Goal: Communication & Community: Answer question/provide support

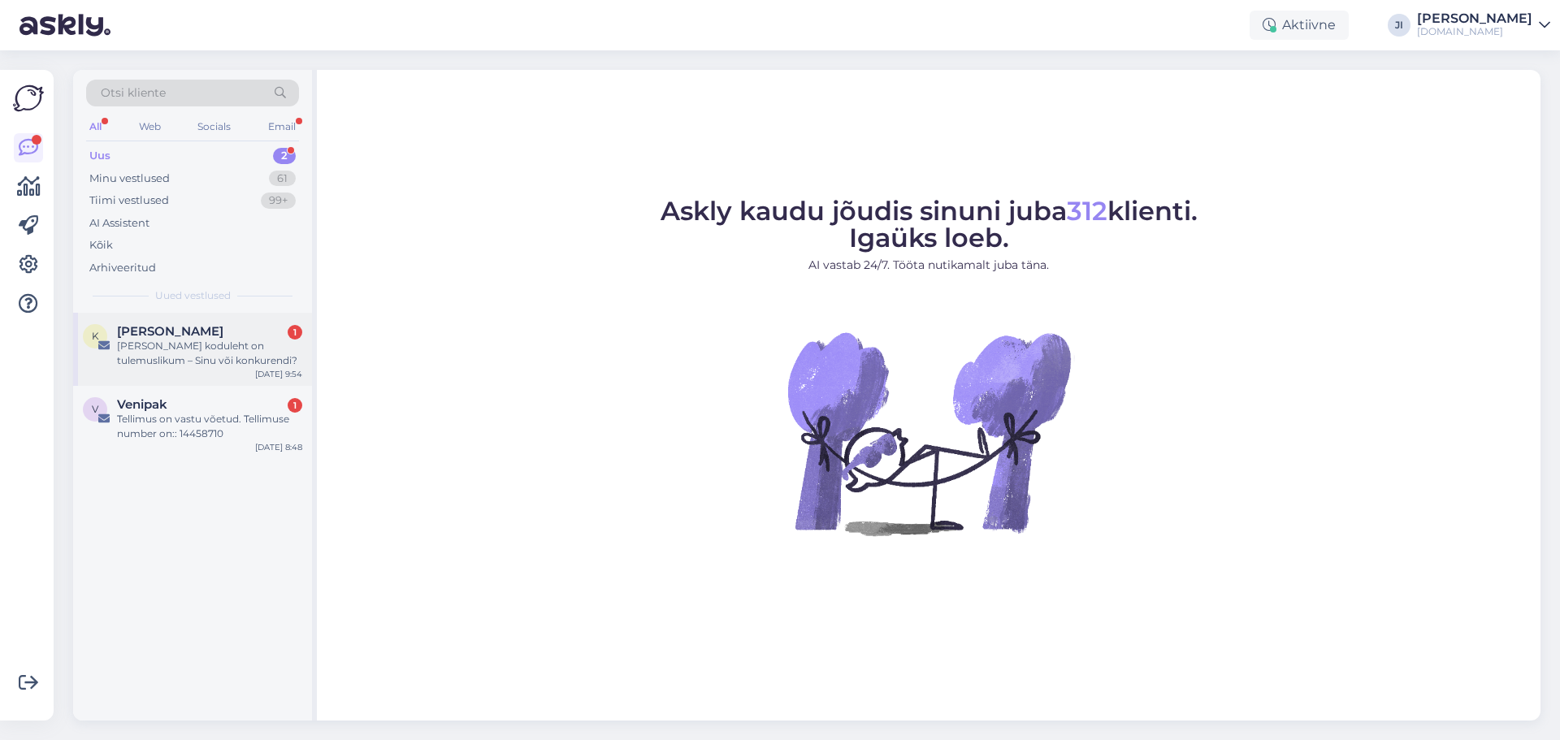
click at [189, 365] on div "[PERSON_NAME] koduleht on tulemuslikum – Sinu või konkurendi?" at bounding box center [209, 353] width 185 height 29
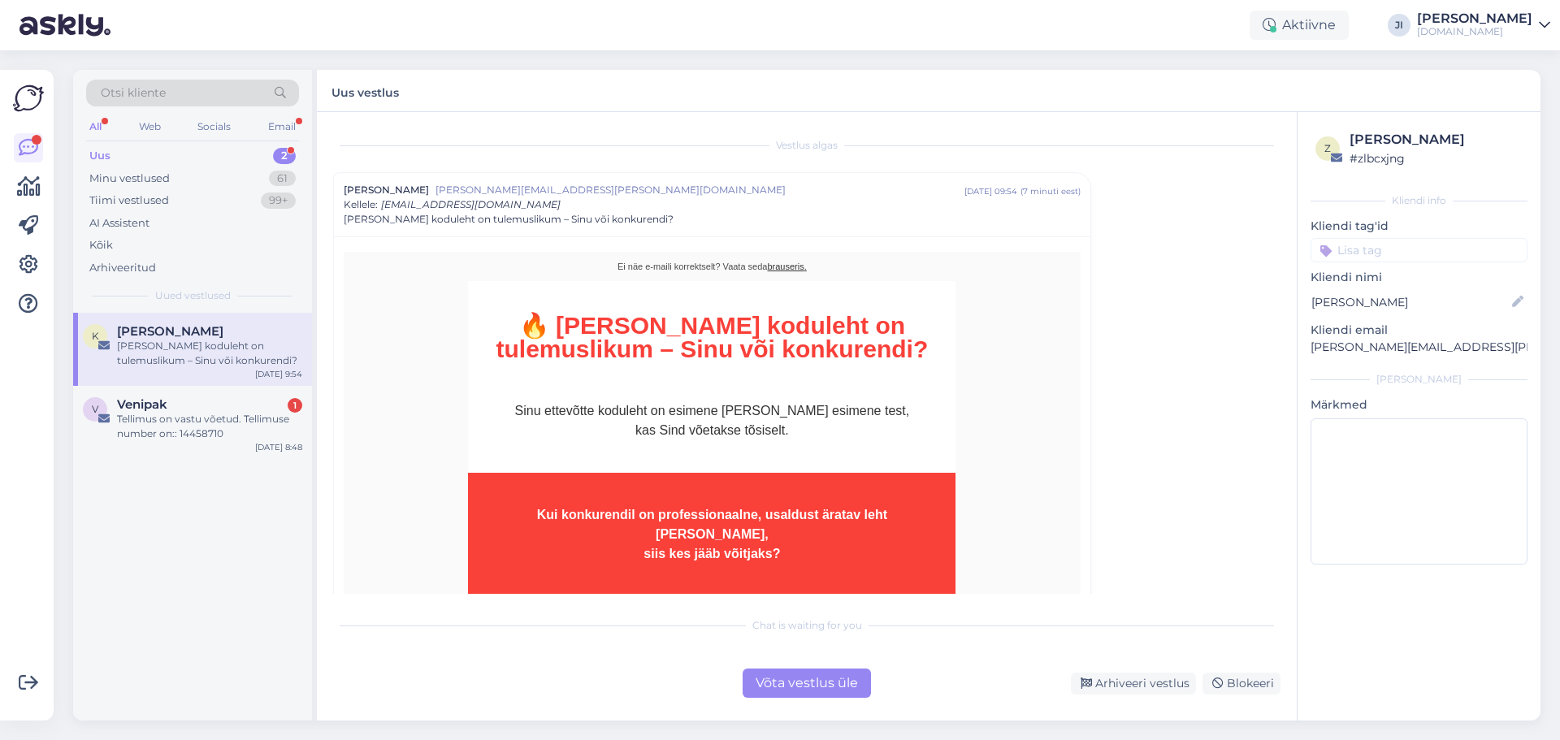
click at [819, 682] on div "Võta vestlus üle" at bounding box center [807, 683] width 128 height 29
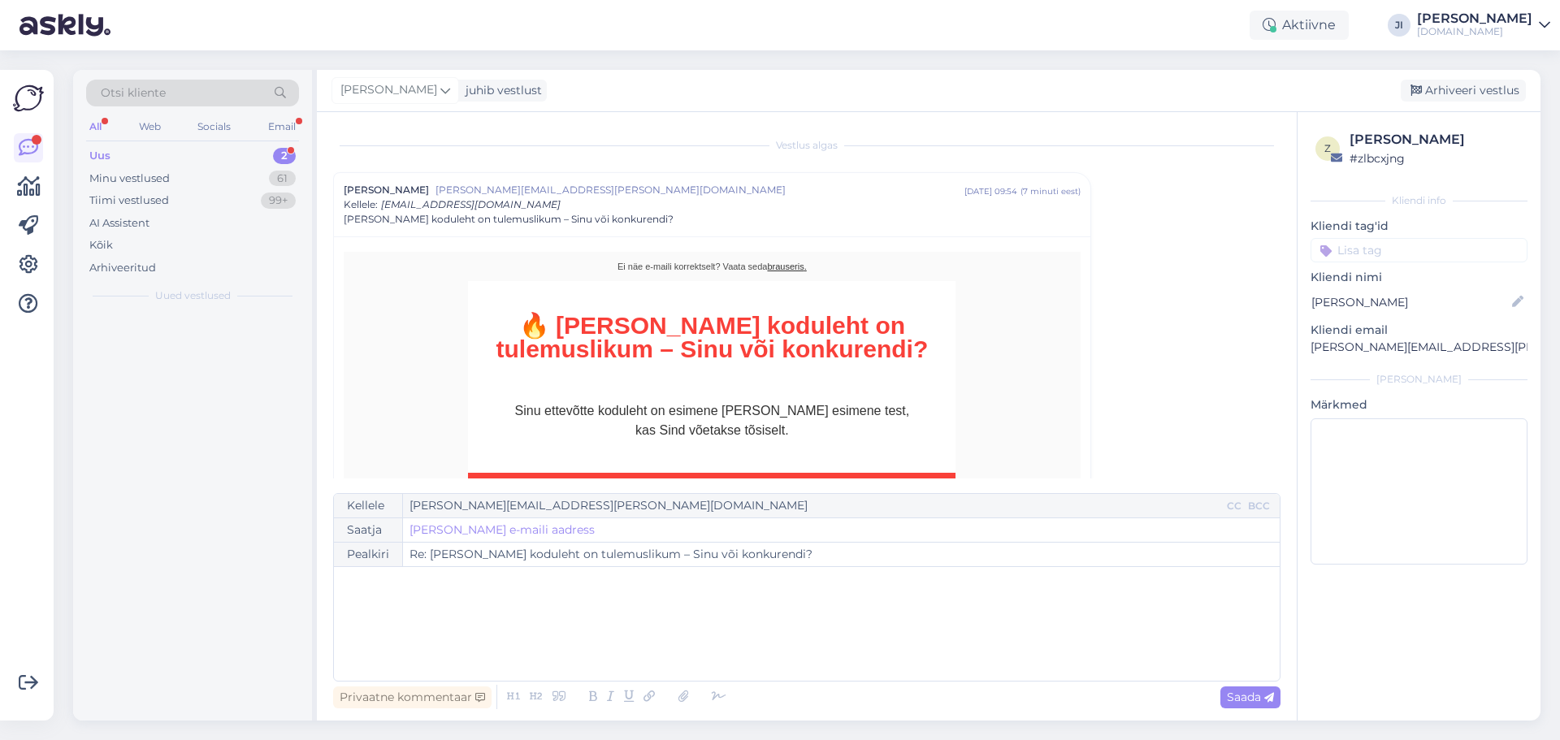
scroll to position [44, 0]
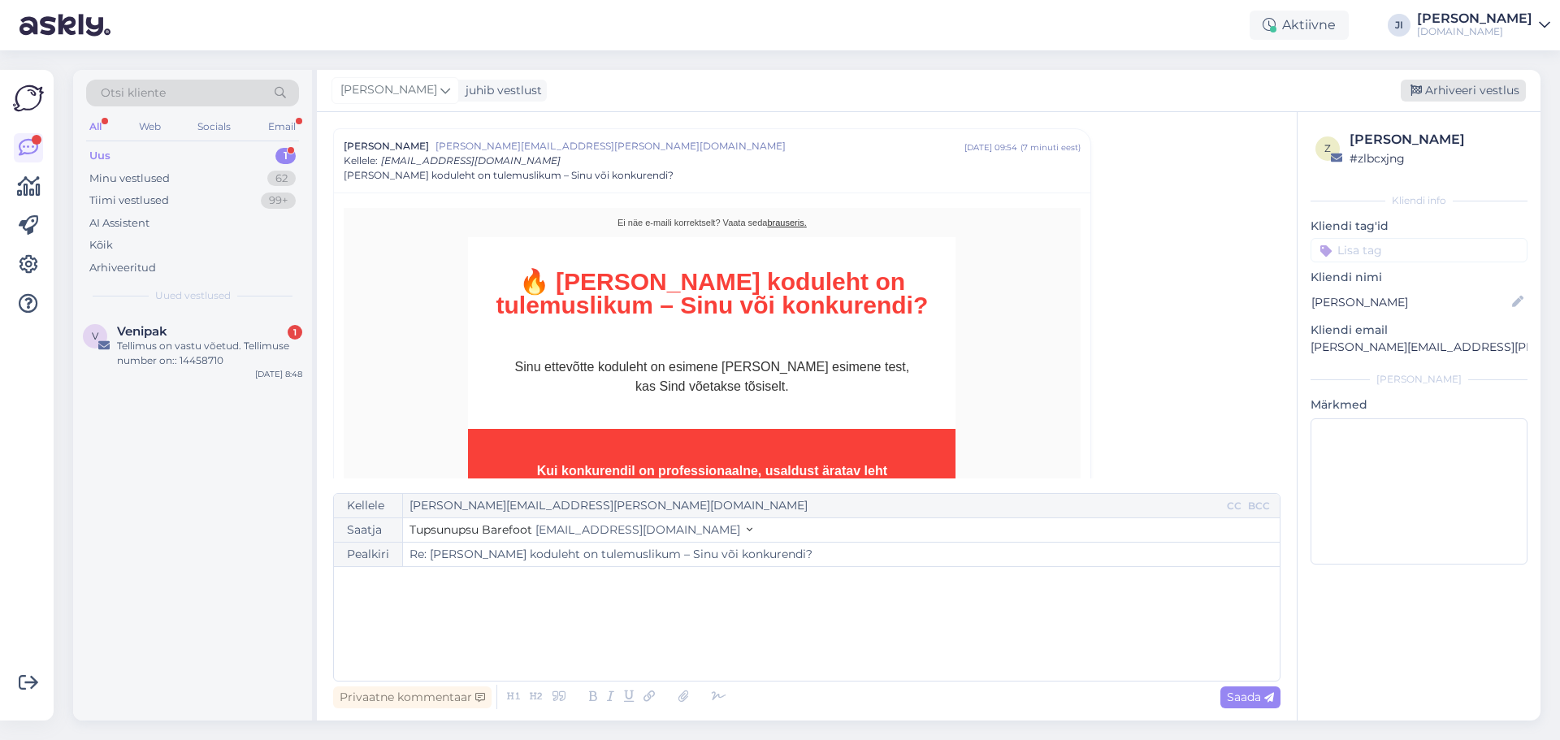
click at [1479, 89] on div "Arhiveeri vestlus" at bounding box center [1463, 91] width 125 height 22
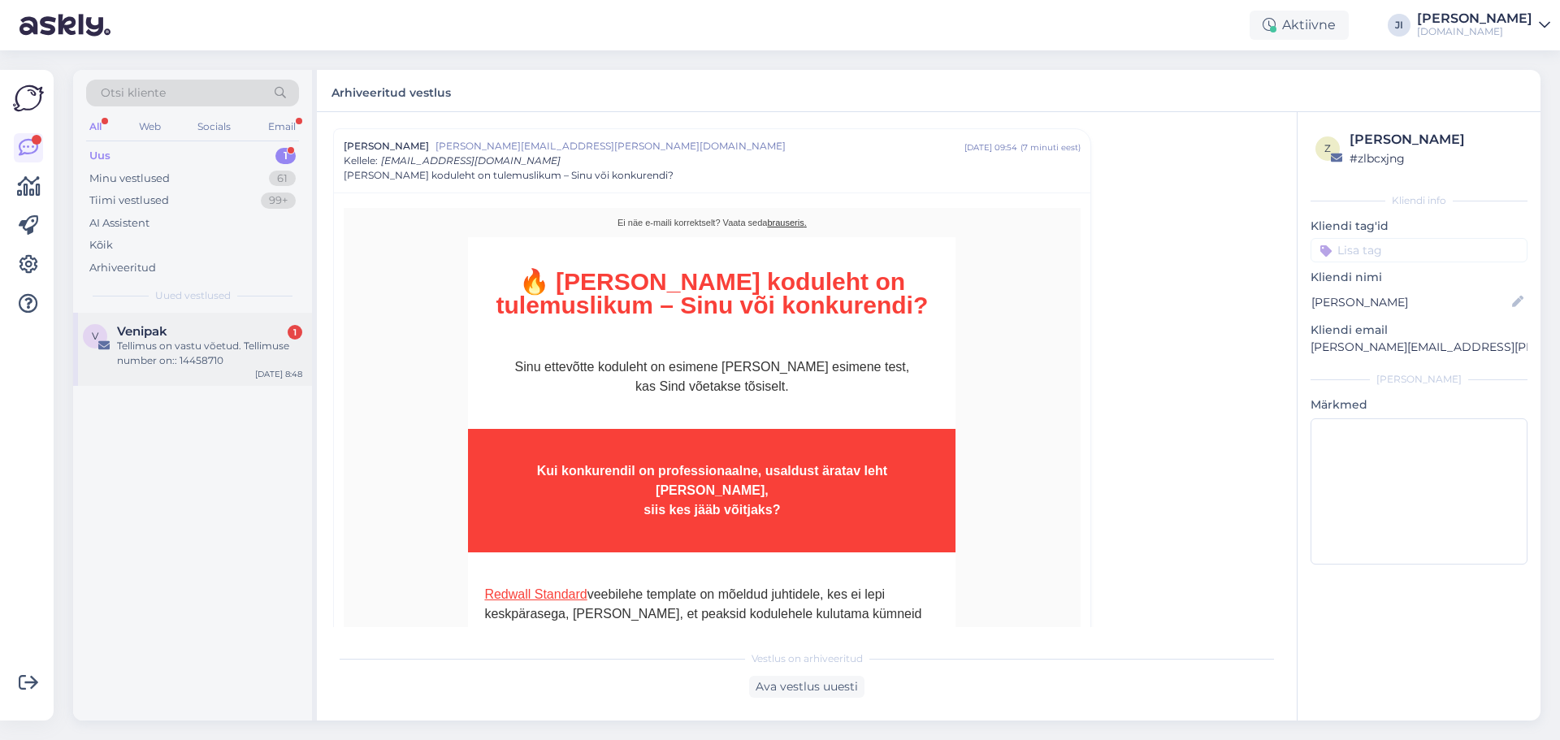
click at [202, 344] on div "Tellimus on vastu võetud. Tellimuse number on:: 14458710" at bounding box center [209, 353] width 185 height 29
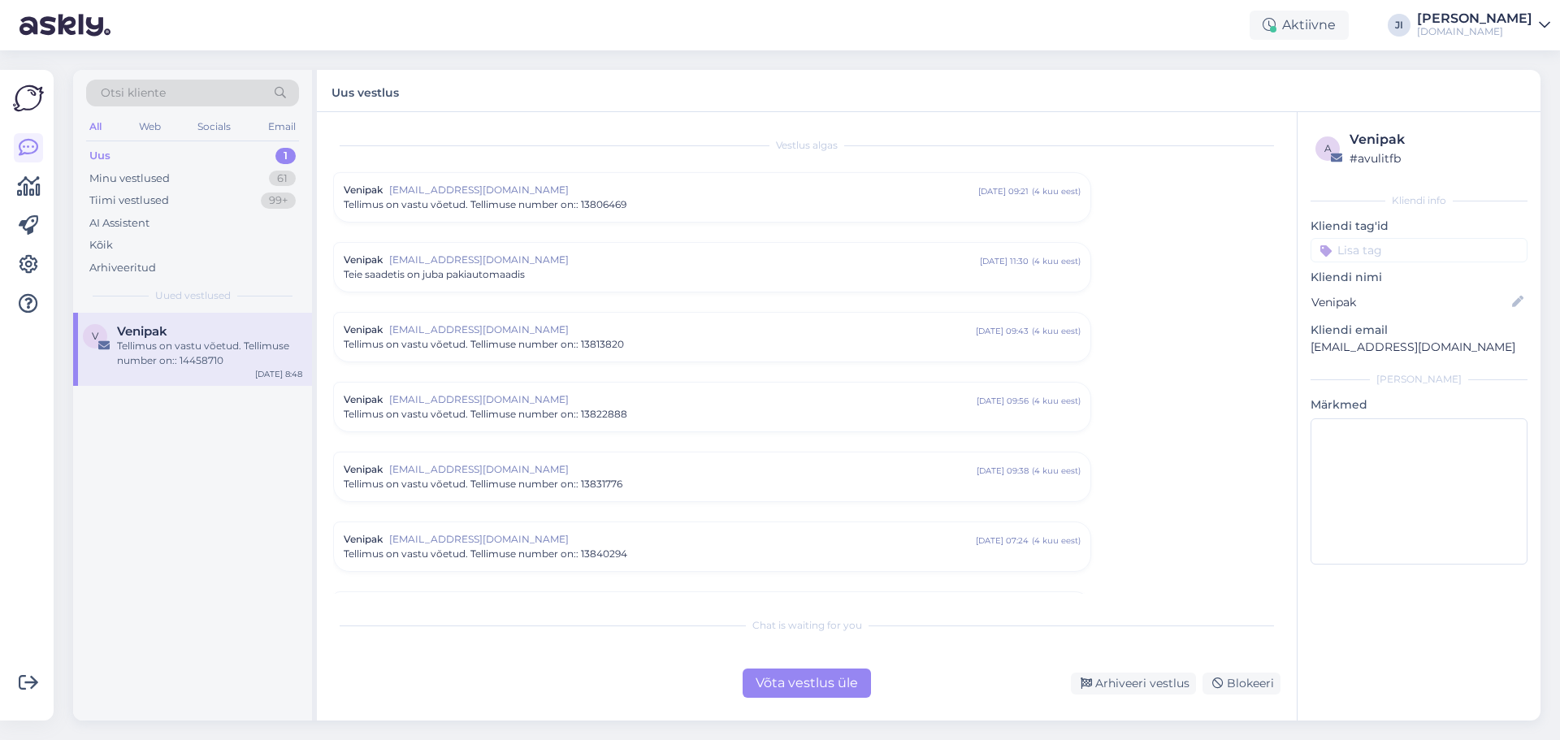
scroll to position [5986, 0]
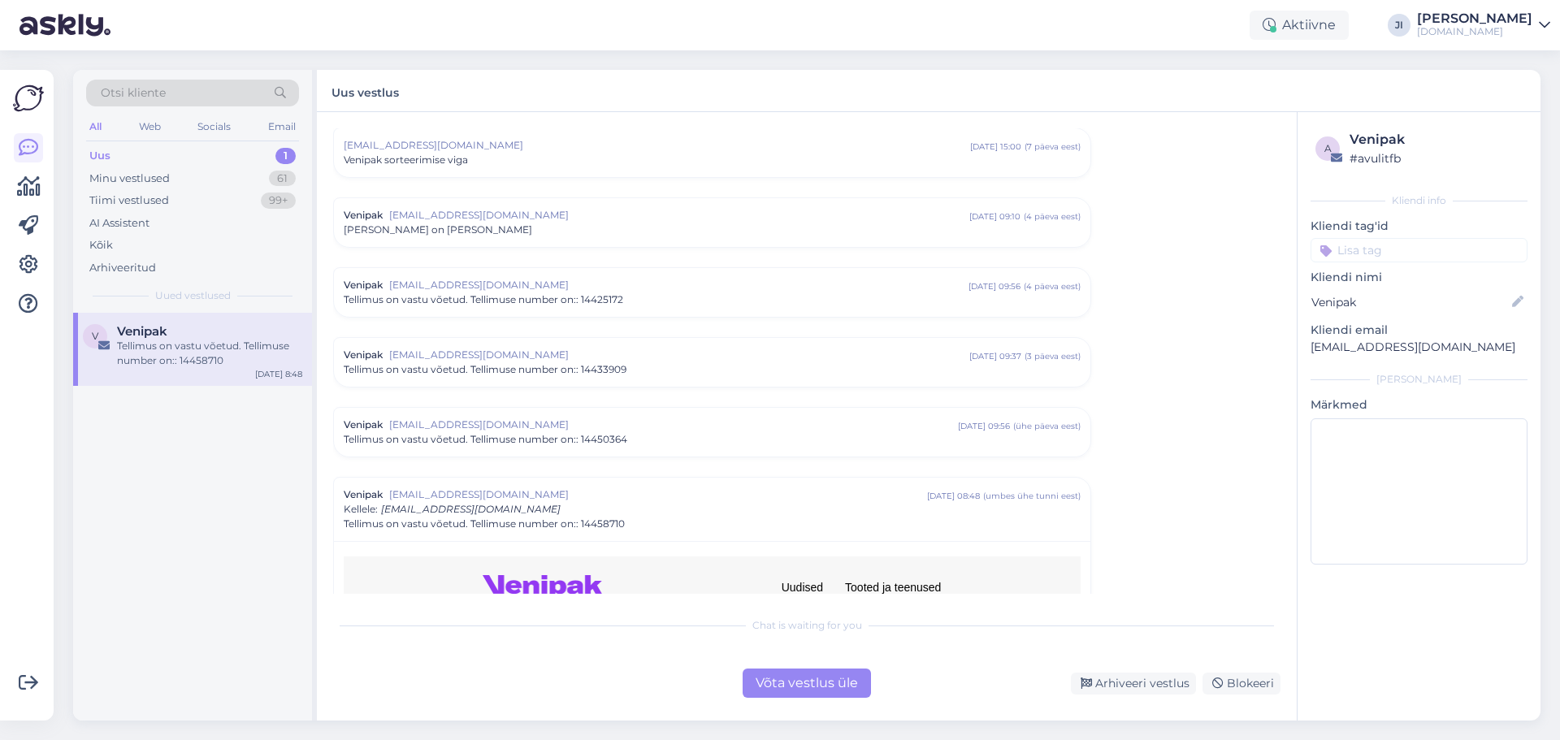
click at [814, 677] on div "Võta vestlus üle" at bounding box center [807, 683] width 128 height 29
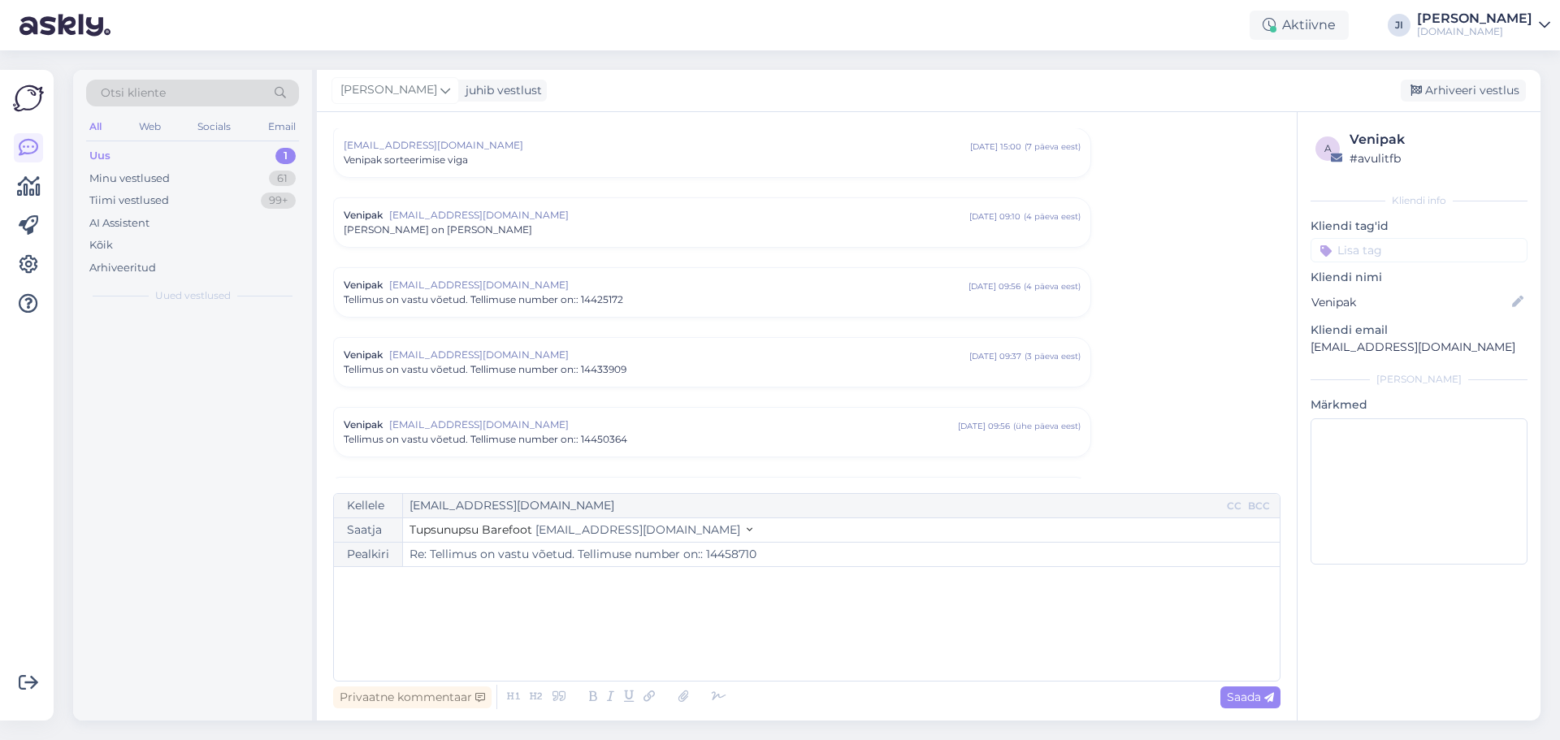
scroll to position [6334, 0]
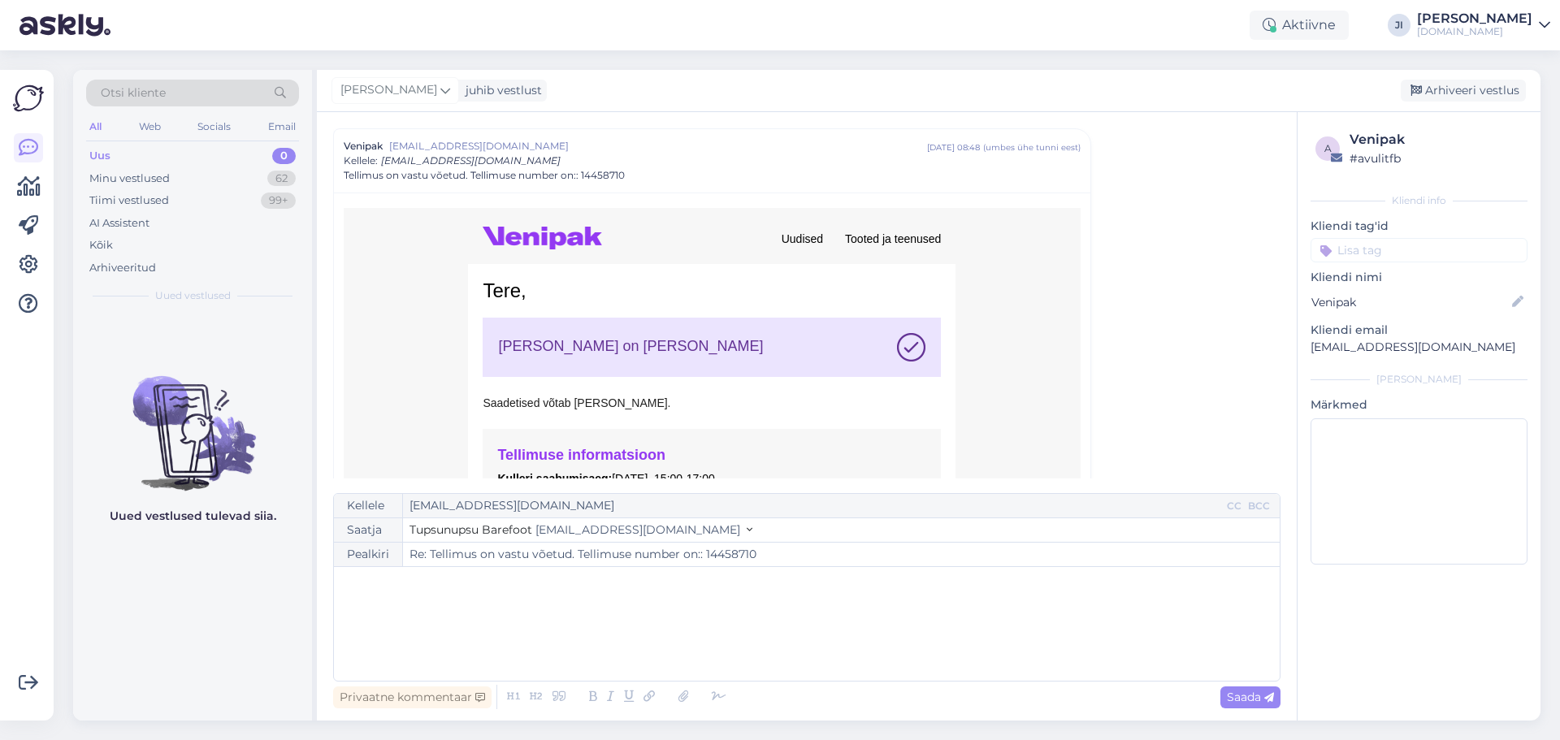
click at [1543, 25] on icon at bounding box center [1544, 25] width 11 height 13
click at [1386, 134] on div "Logi välja" at bounding box center [1405, 138] width 289 height 29
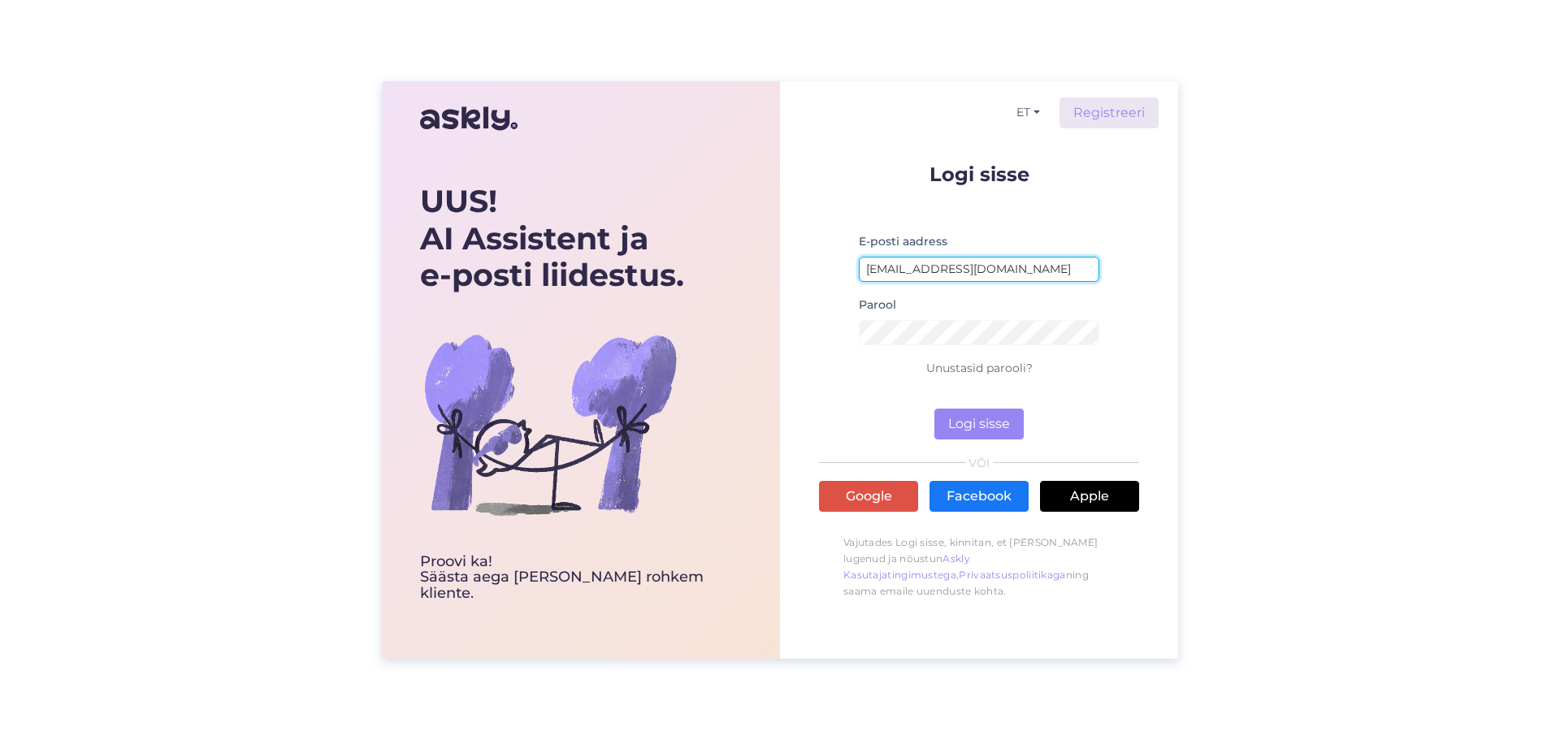
drag, startPoint x: 905, startPoint y: 232, endPoint x: 665, endPoint y: 197, distance: 243.1
click at [665, 197] on div "UUS! AI Assistent ja e-posti liidestus. Proovi ka! Säästa aega [PERSON_NAME] ro…" at bounding box center [780, 370] width 796 height 578
type input "i"
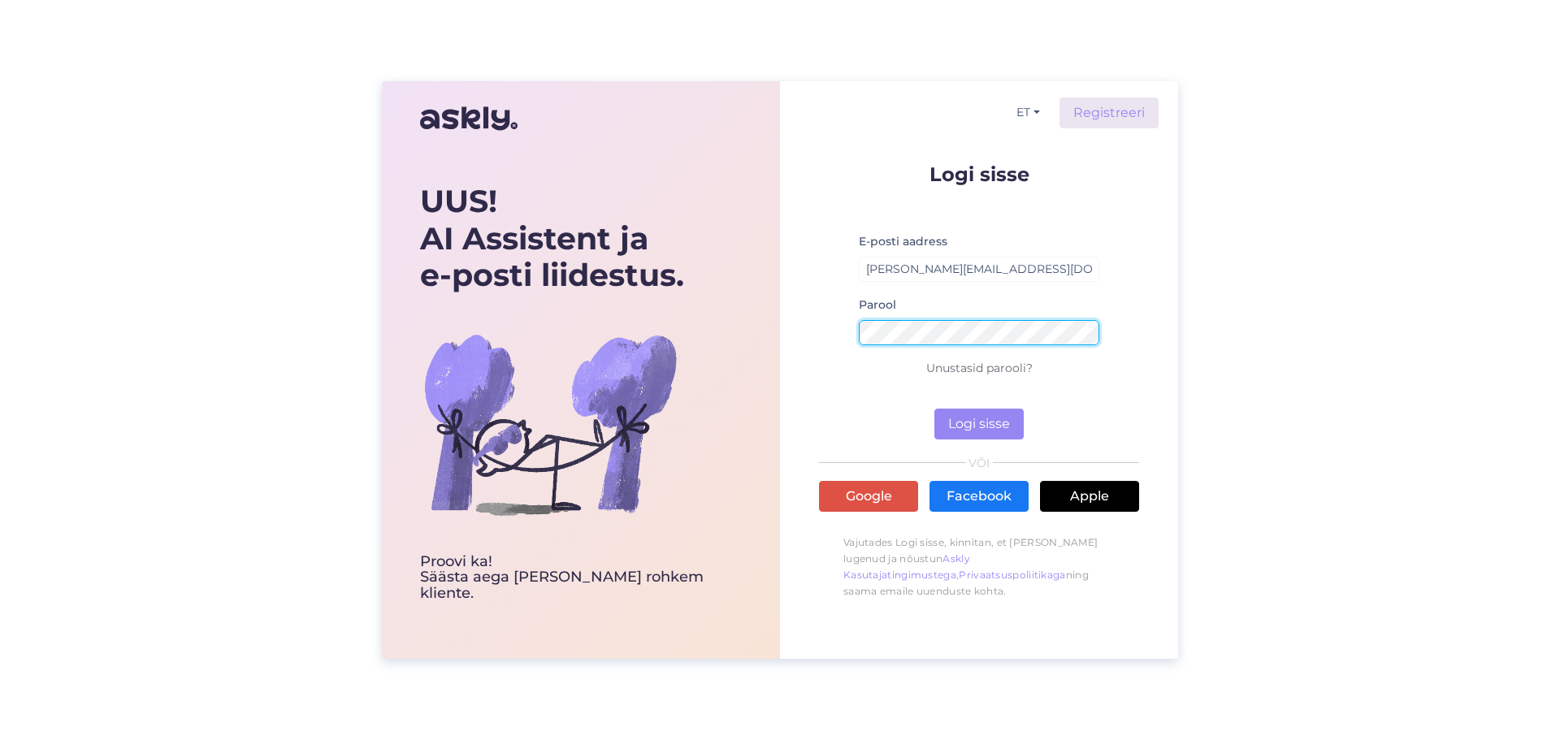
click at [935, 409] on button "Logi sisse" at bounding box center [979, 424] width 89 height 31
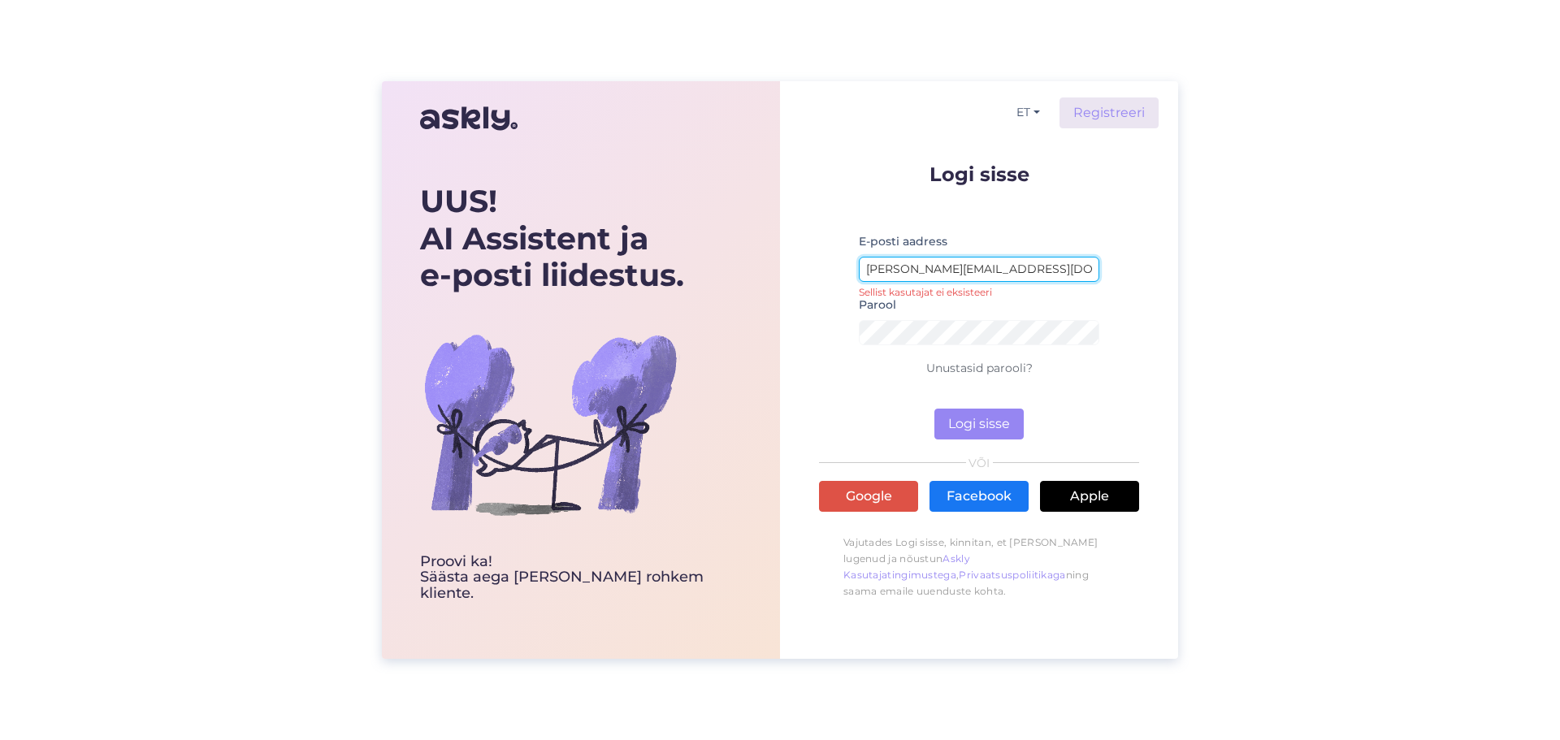
drag, startPoint x: 895, startPoint y: 266, endPoint x: 684, endPoint y: 225, distance: 214.4
click at [684, 225] on div "UUS! AI Assistent ja e-posti liidestus. Proovi ka! Säästa aega [PERSON_NAME] ro…" at bounding box center [780, 370] width 796 height 578
type input "[EMAIL_ADDRESS][DOMAIN_NAME]"
click at [973, 432] on button "Logi sisse" at bounding box center [979, 424] width 89 height 31
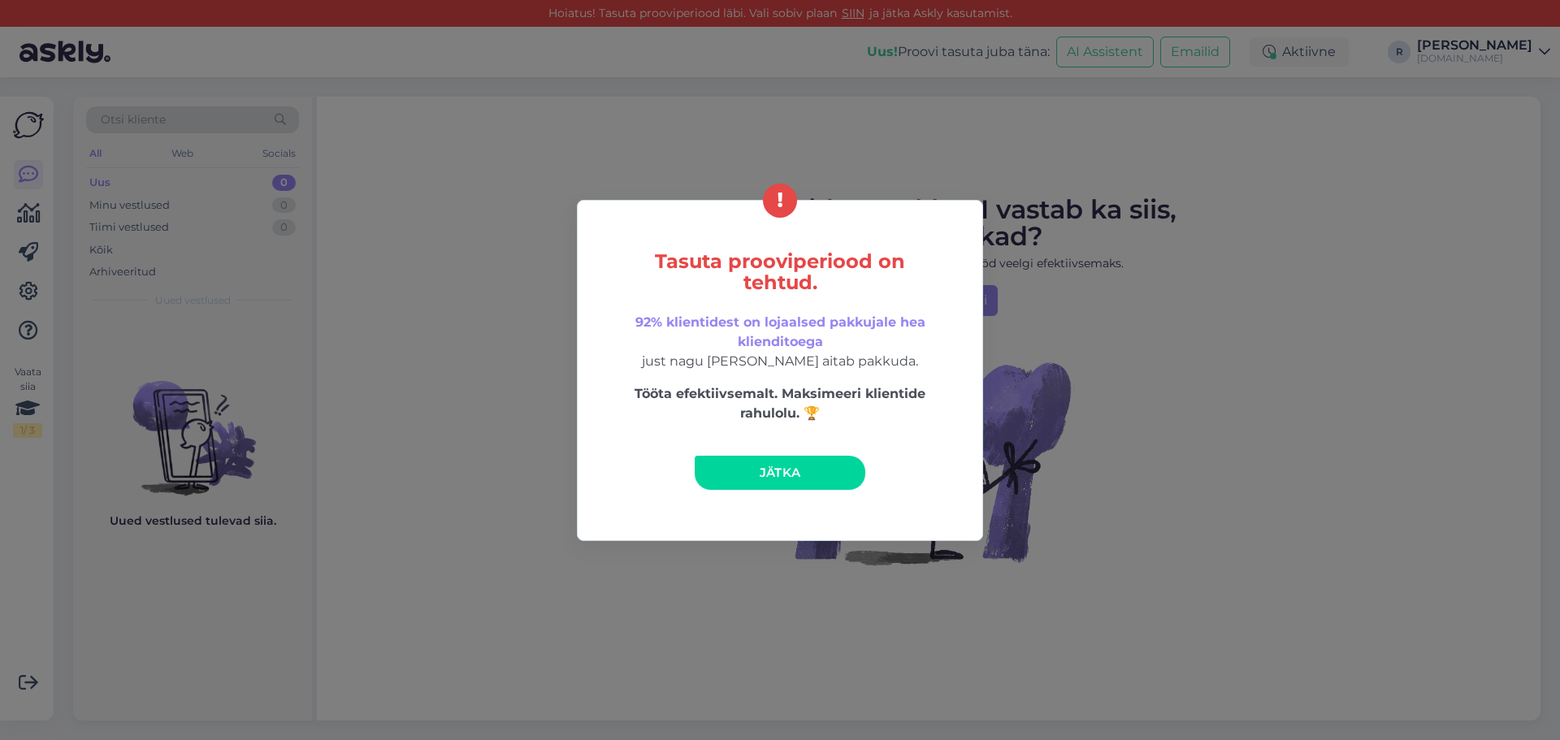
click at [784, 489] on link "Jätka" at bounding box center [780, 473] width 171 height 34
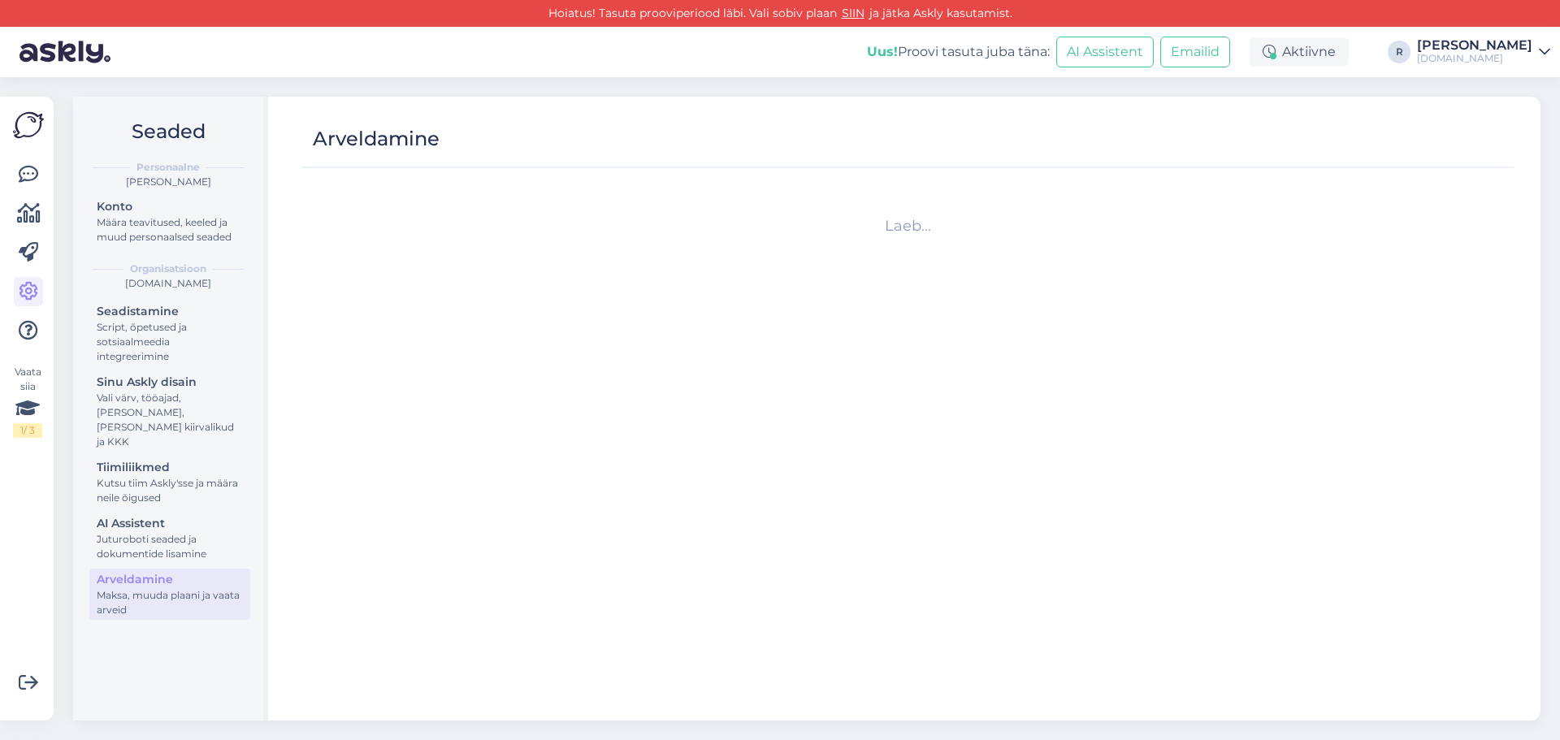
click at [1524, 49] on div "[PERSON_NAME]" at bounding box center [1474, 45] width 115 height 13
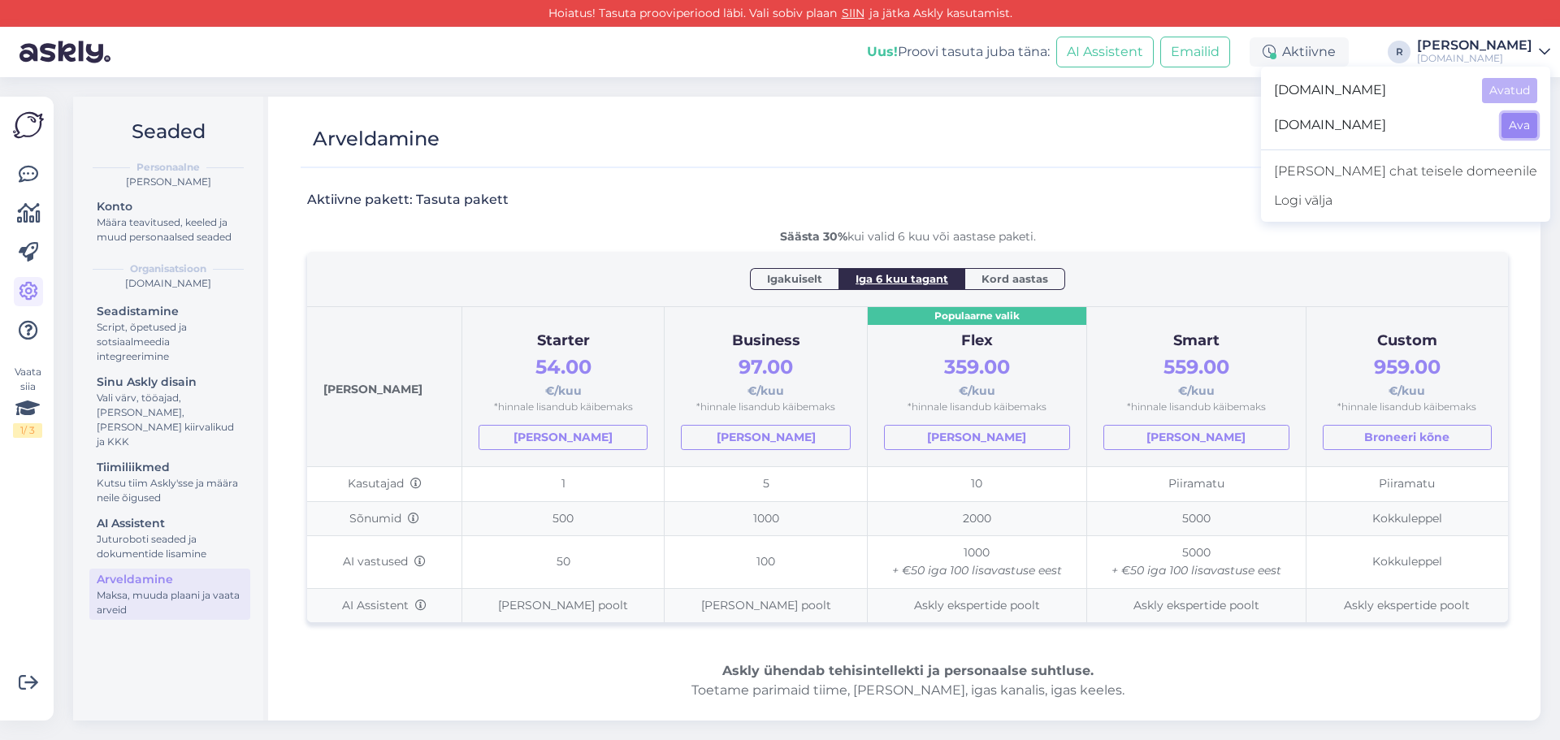
click at [1525, 127] on button "Ava" at bounding box center [1520, 125] width 36 height 25
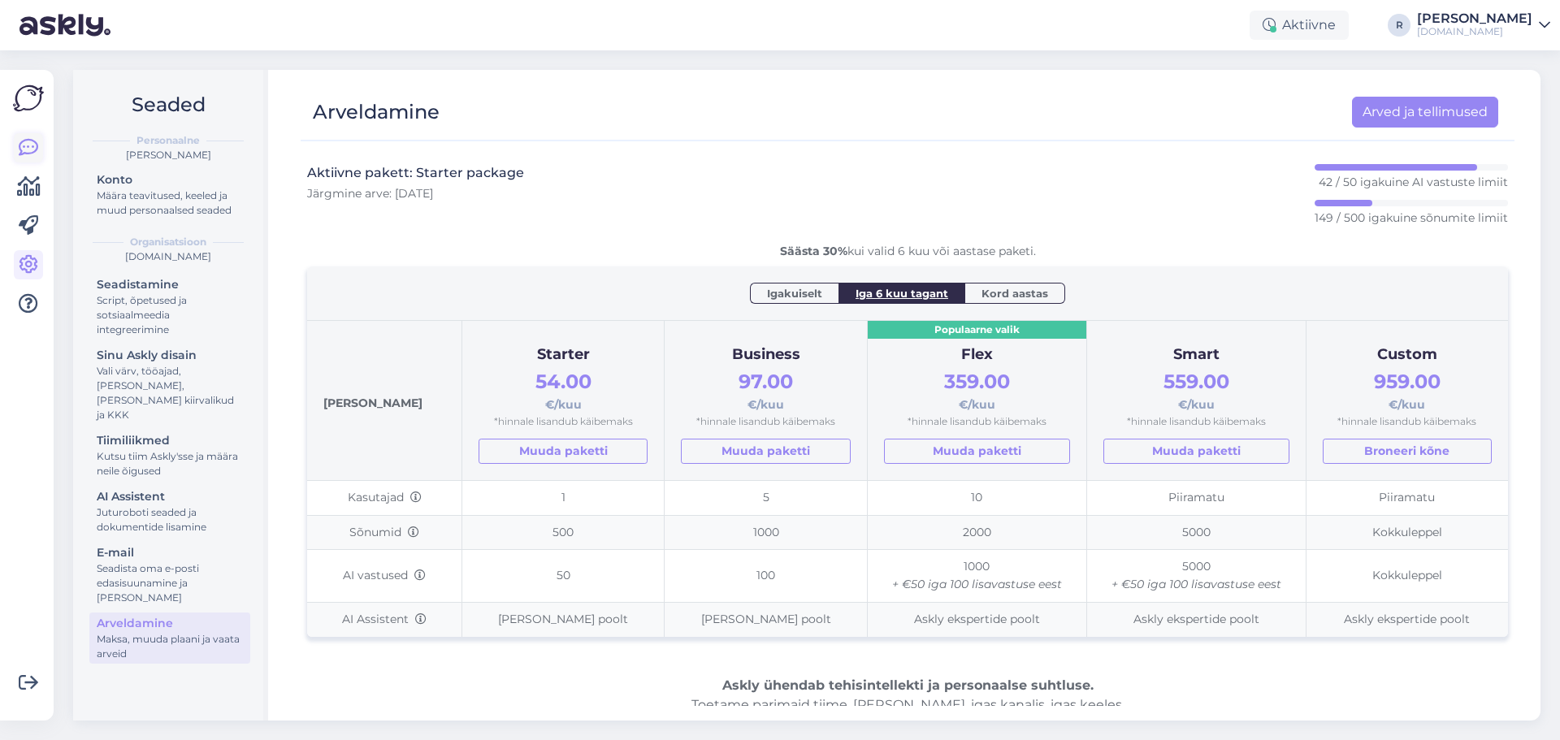
click at [28, 162] on link at bounding box center [28, 147] width 29 height 29
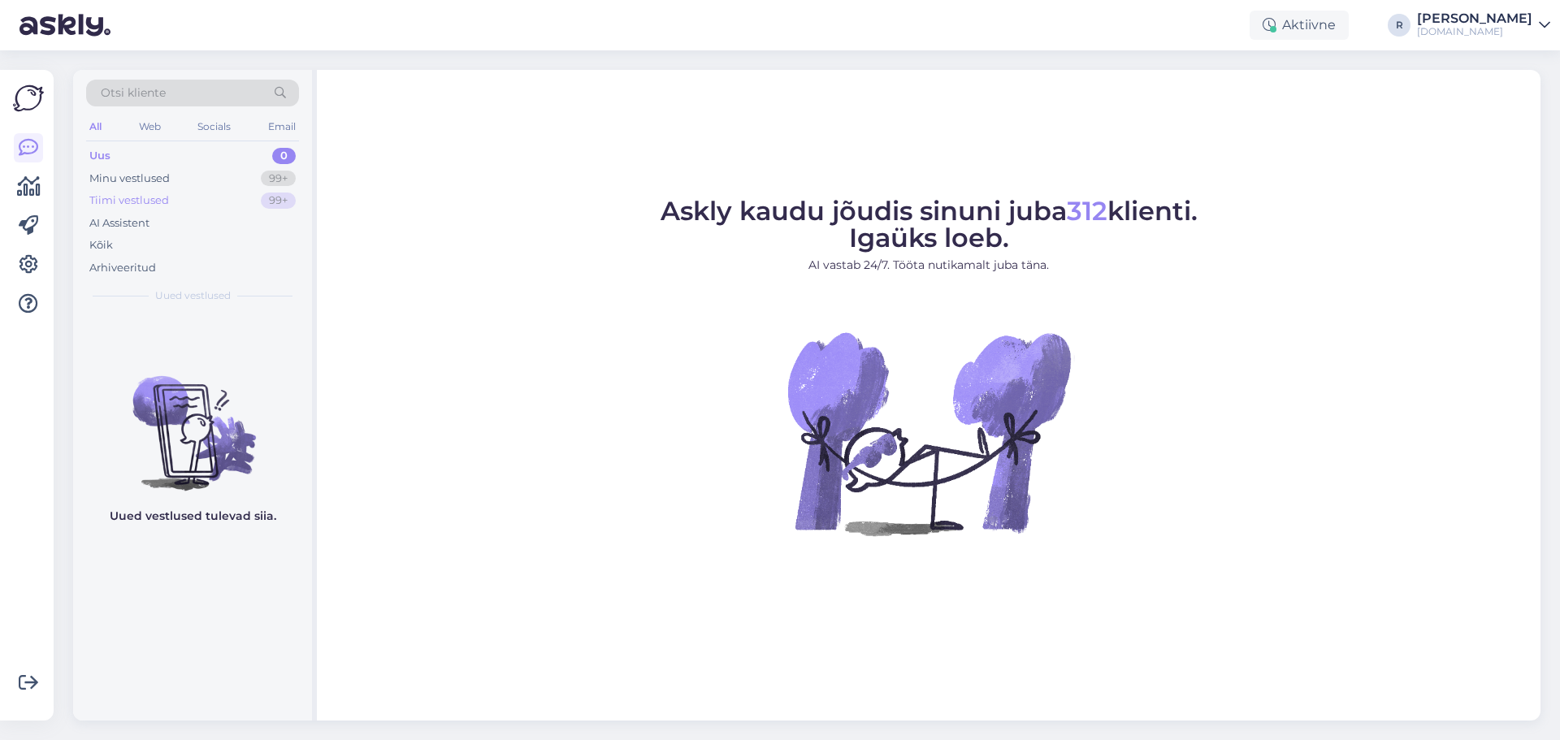
click at [150, 189] on div "Tiimi vestlused 99+" at bounding box center [192, 200] width 213 height 23
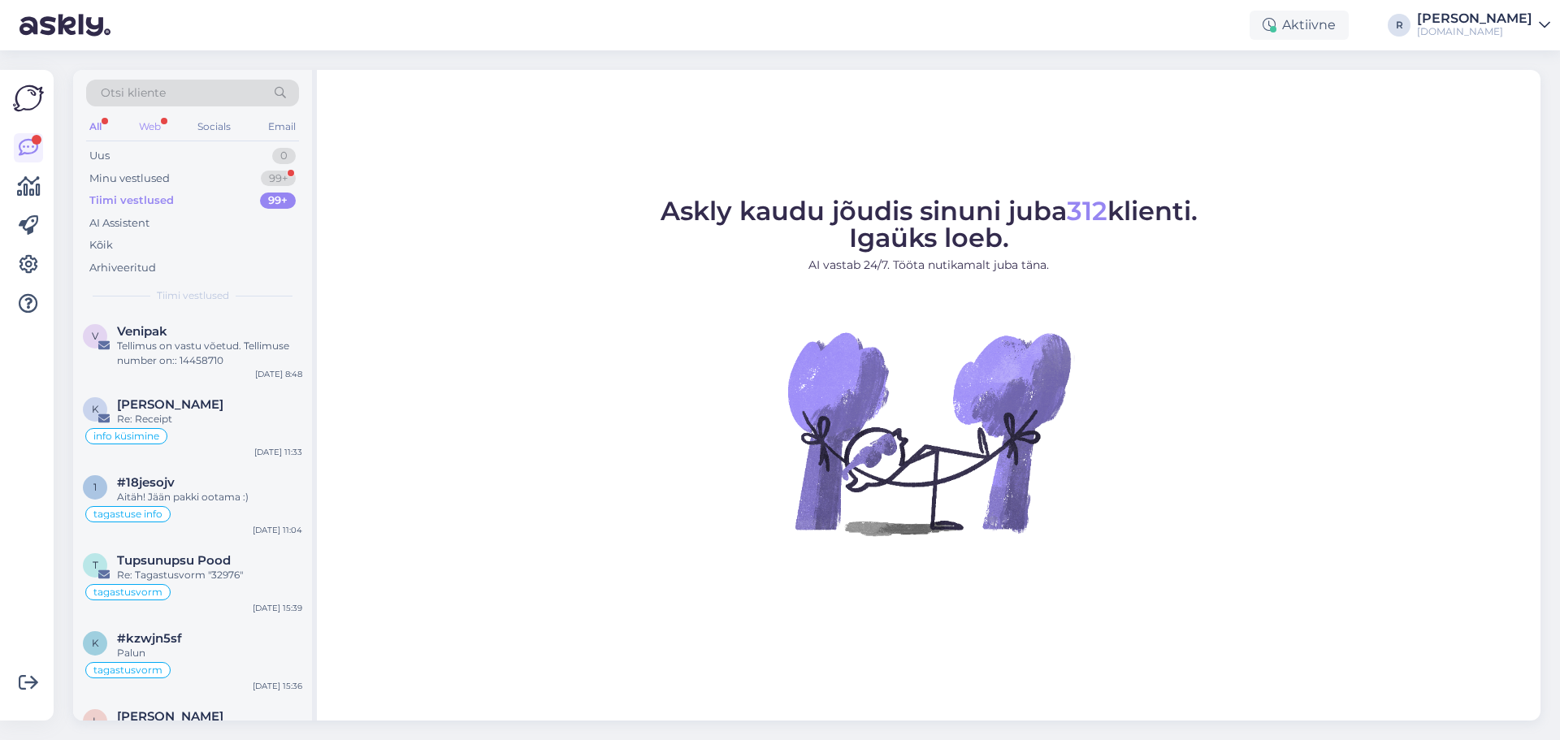
click at [163, 126] on div "Web" at bounding box center [150, 126] width 28 height 21
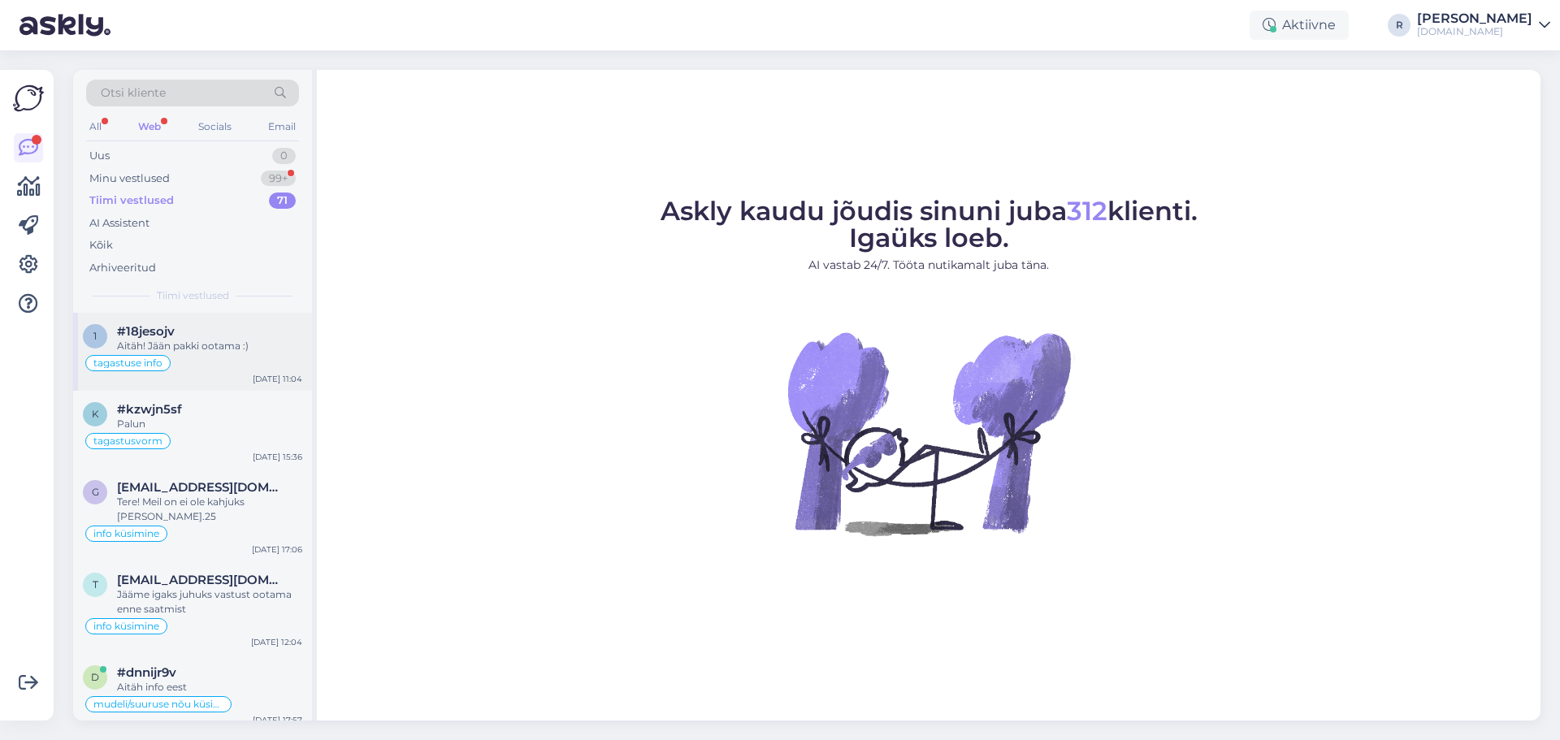
click at [206, 349] on div "Aitäh! Jään pakki ootama :)" at bounding box center [209, 346] width 185 height 15
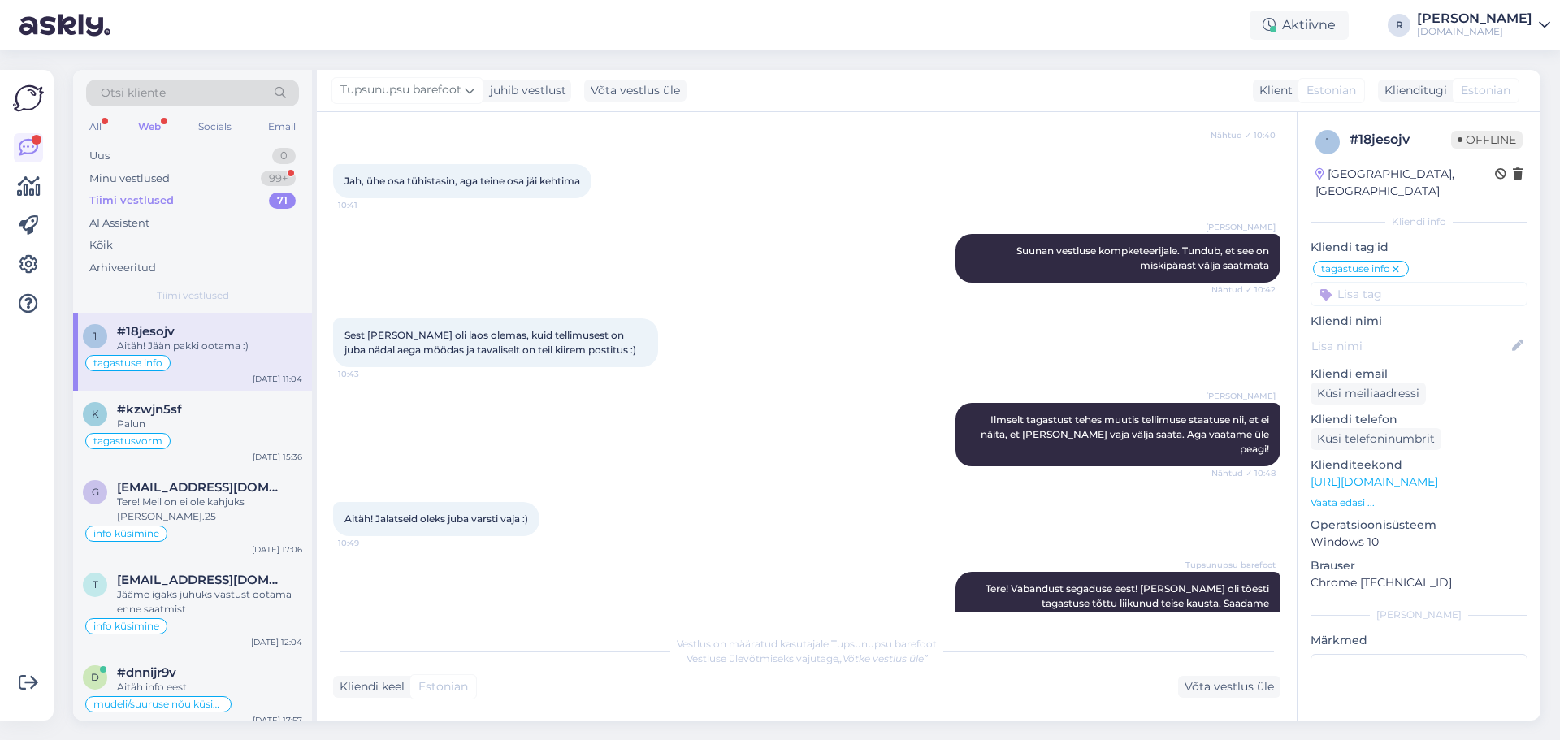
scroll to position [2864, 0]
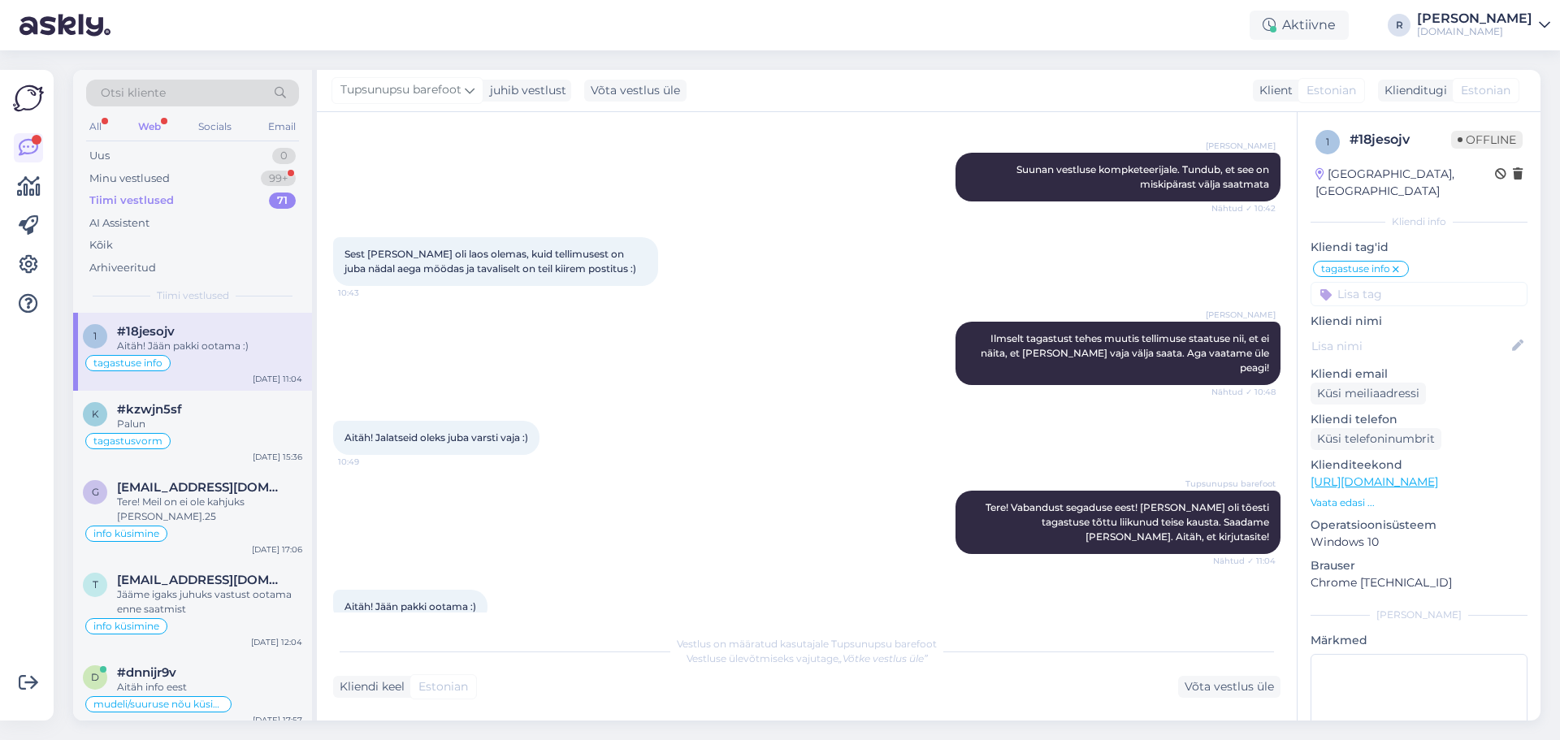
click at [148, 129] on div "Web" at bounding box center [149, 126] width 29 height 21
click at [95, 129] on div "All" at bounding box center [95, 126] width 19 height 21
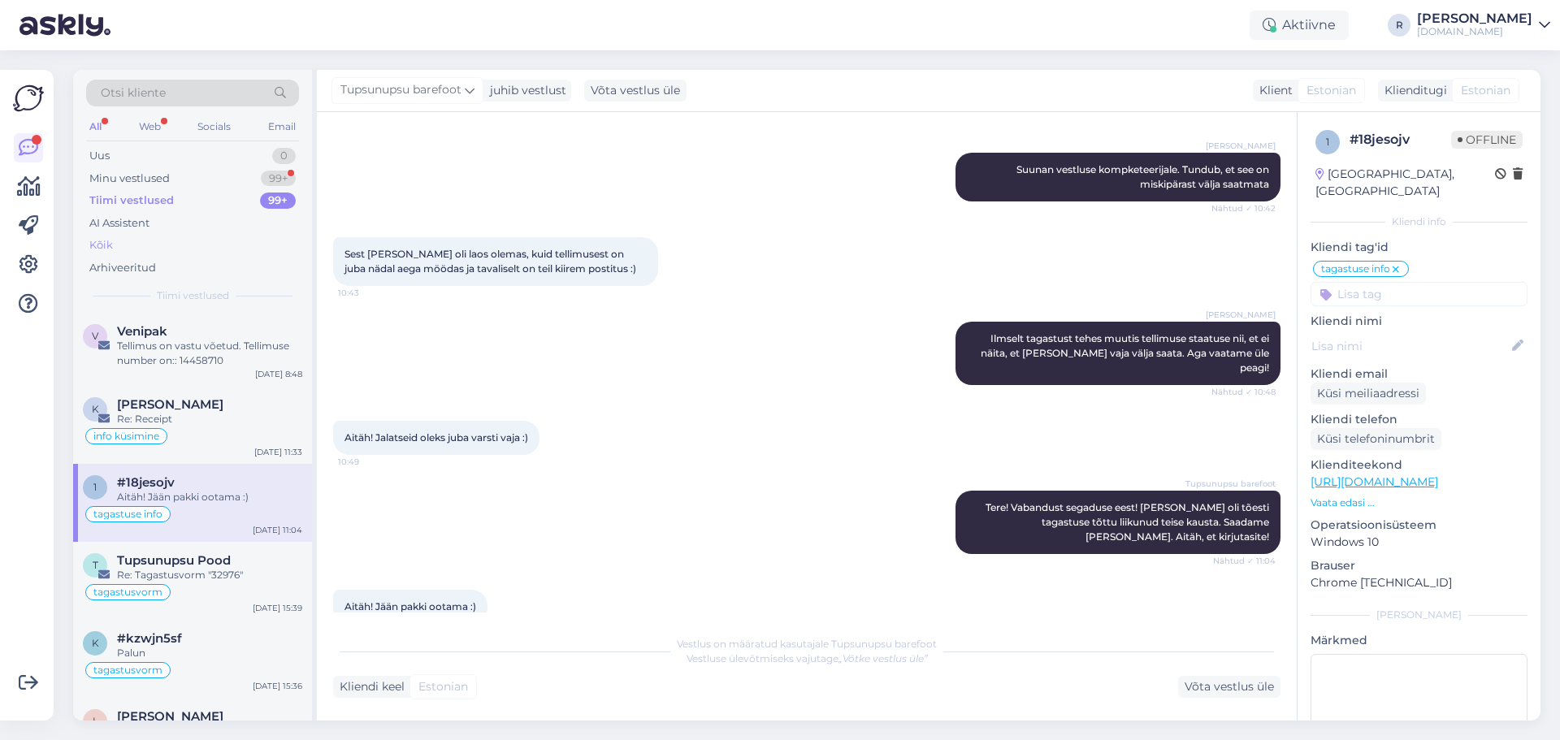
click at [115, 245] on div "Kõik" at bounding box center [192, 245] width 213 height 23
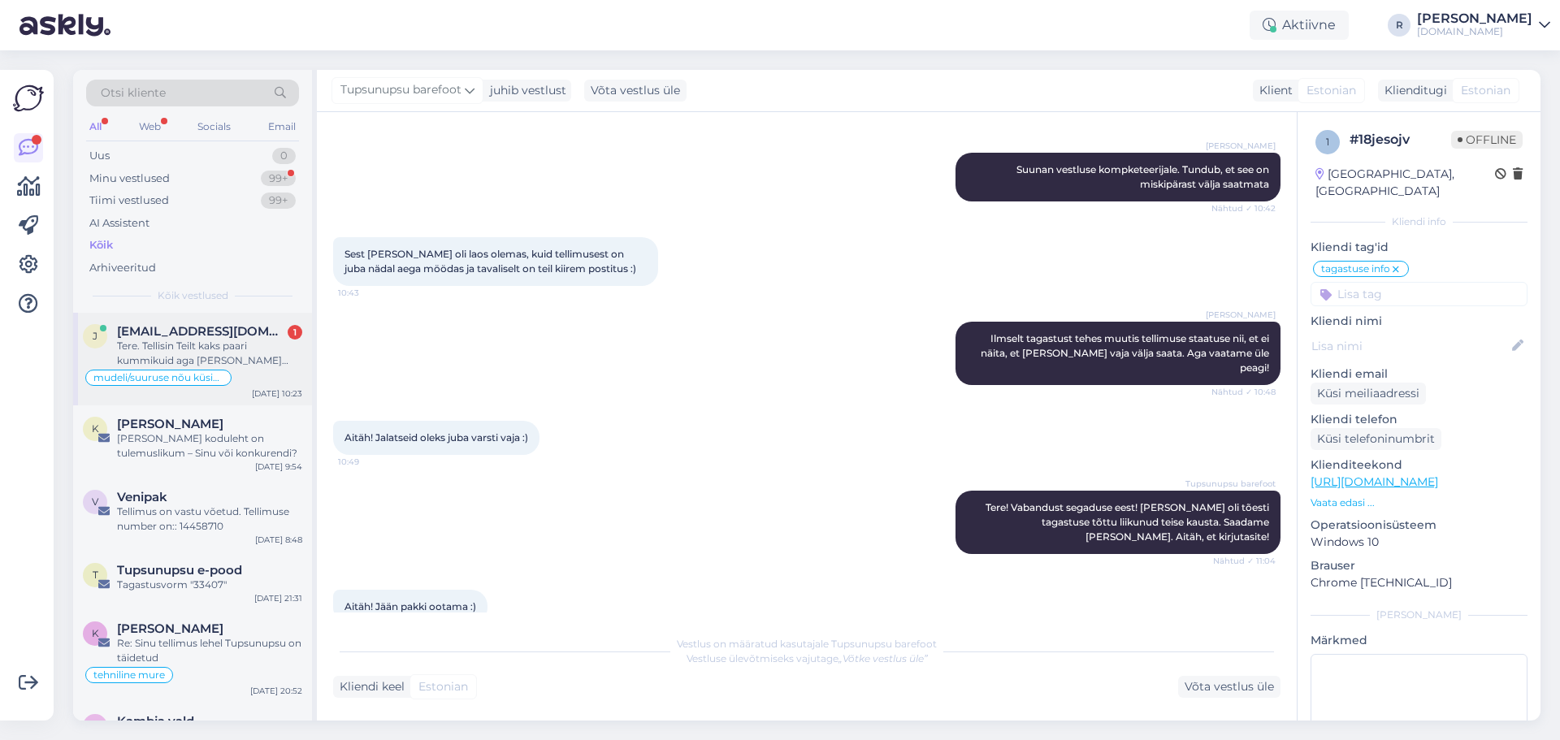
click at [258, 354] on div "Tere. Tellisin Teilt kaks paari kummikuid aga [PERSON_NAME] kummikutel jààb sää…" at bounding box center [209, 353] width 185 height 29
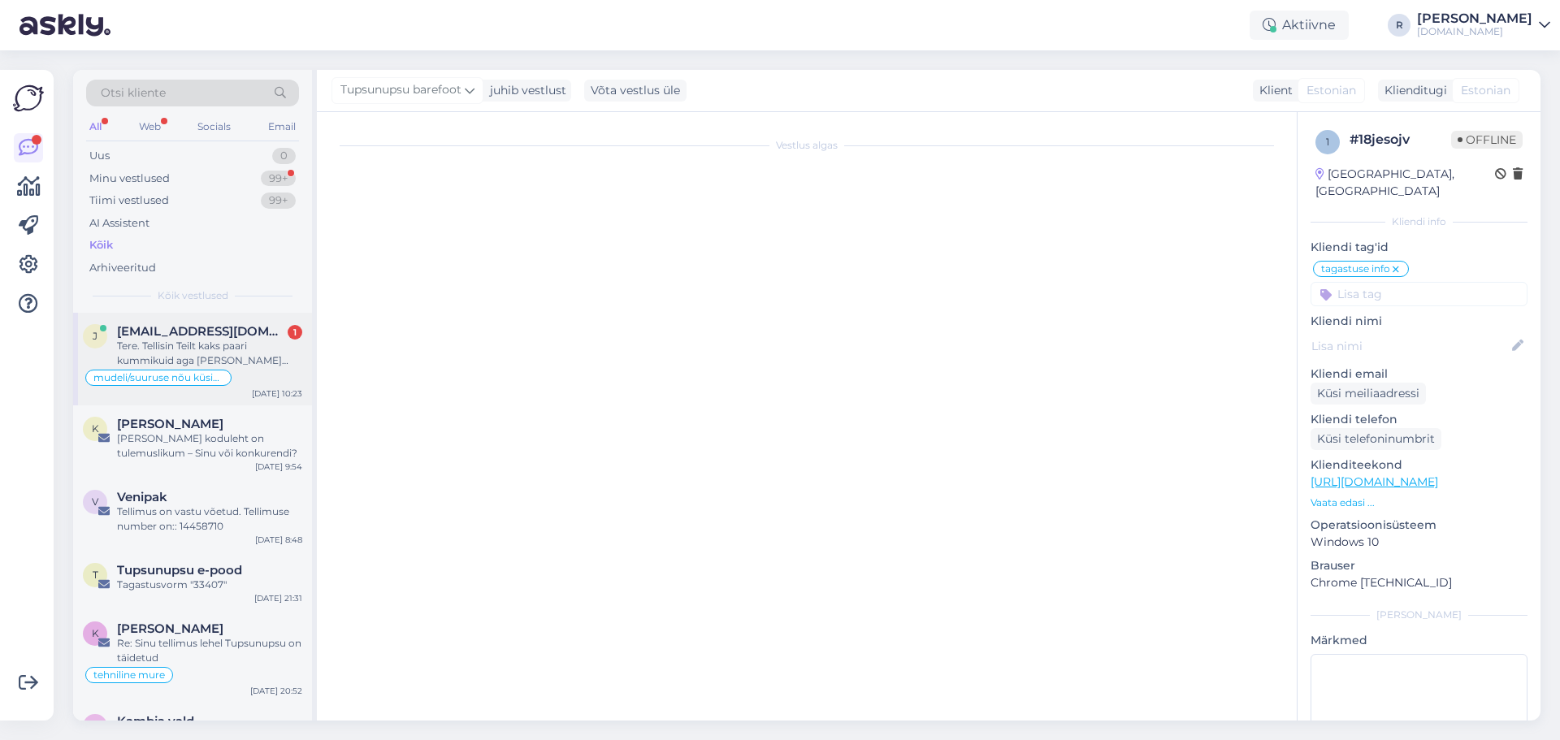
scroll to position [898, 0]
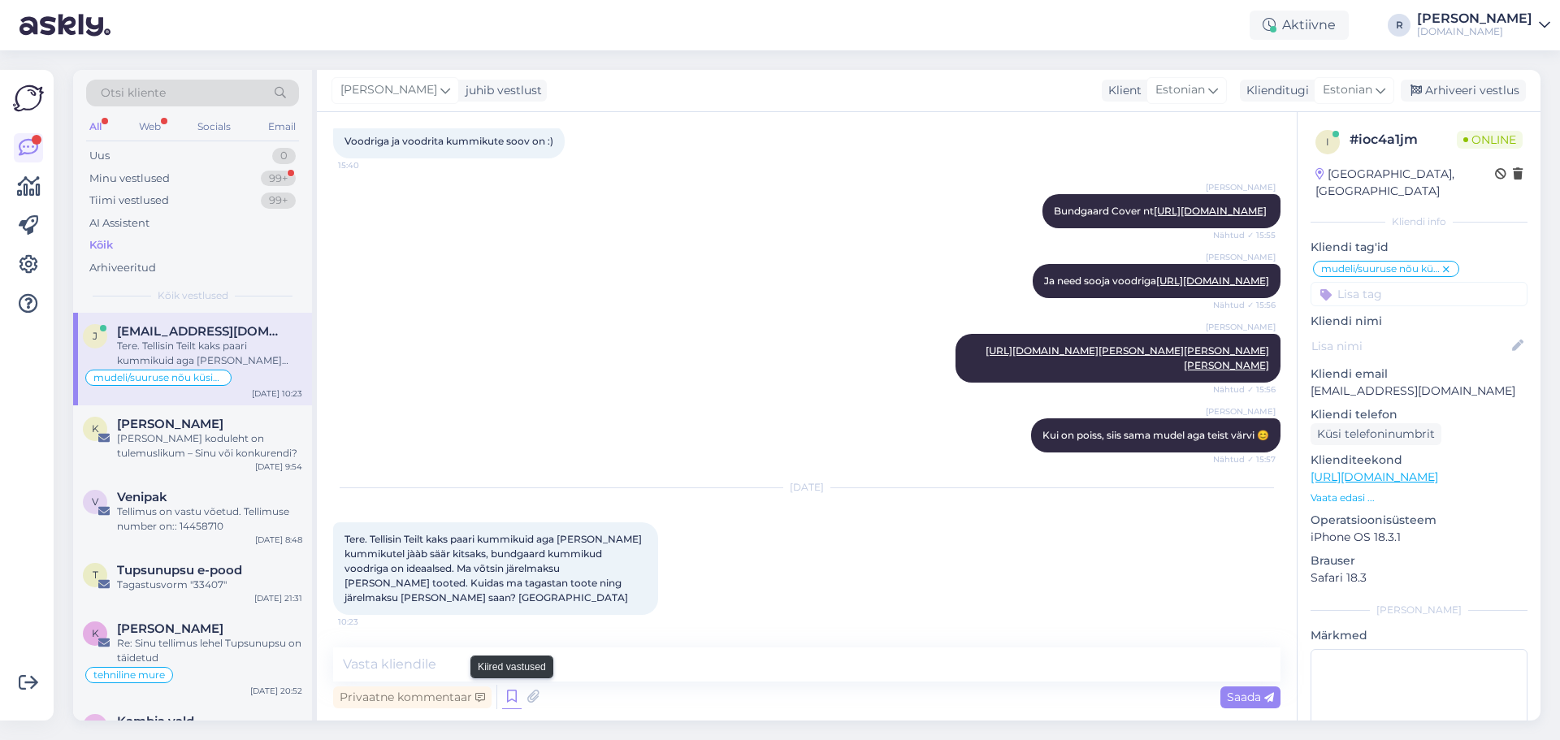
click at [516, 704] on icon at bounding box center [512, 697] width 20 height 24
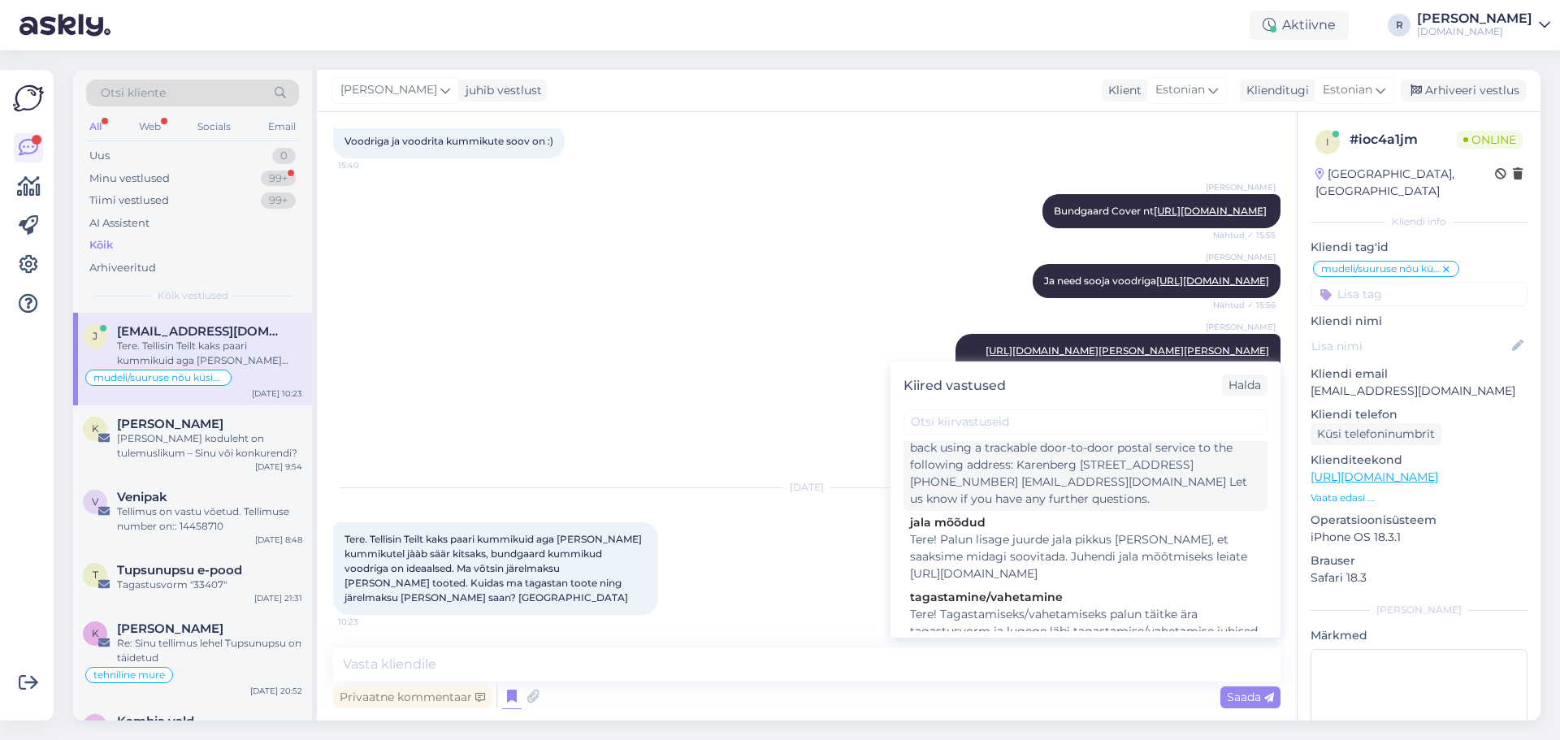
scroll to position [244, 0]
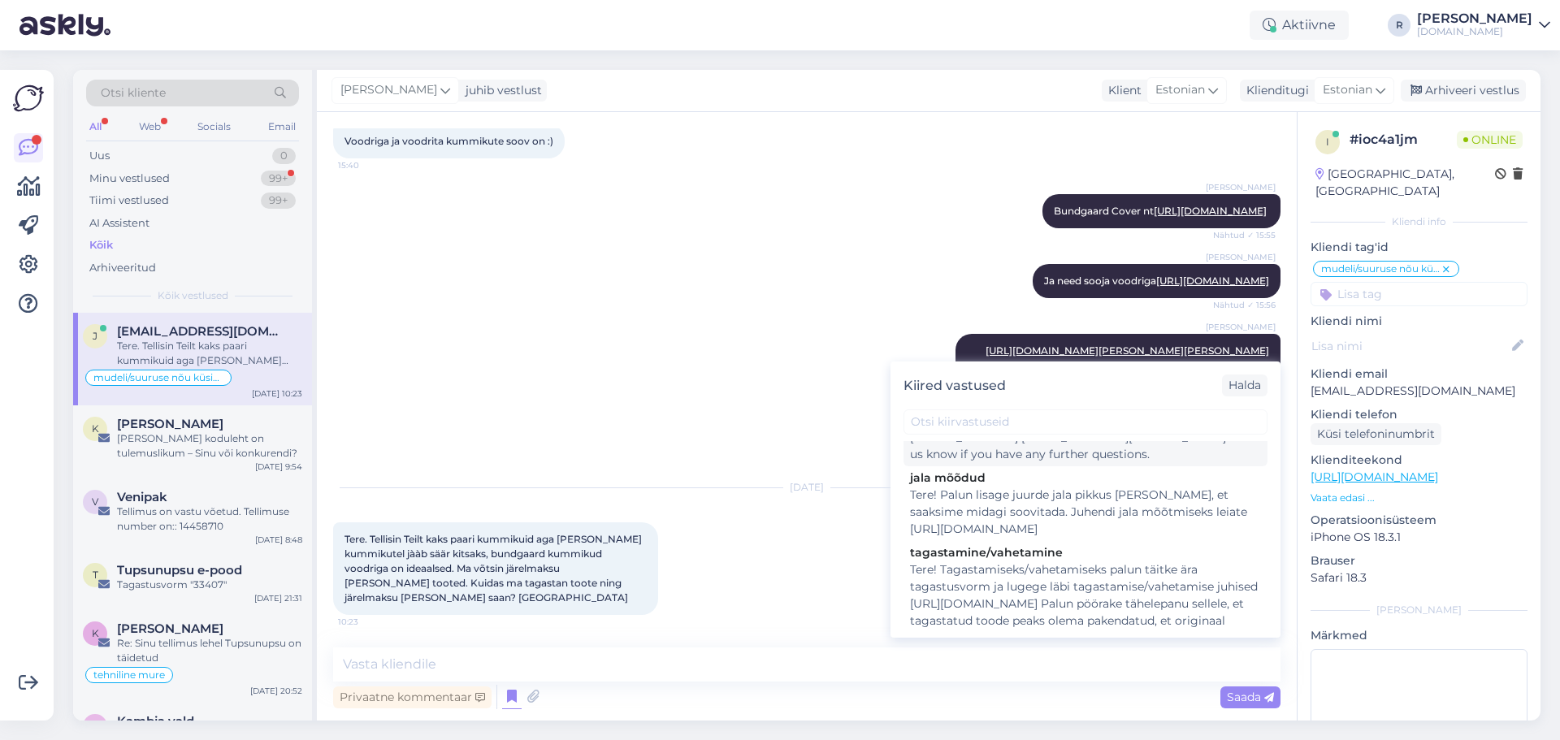
click at [1012, 575] on div "Tere! Tagastamiseks/vahetamiseks palun täitke ära tagastusvorm ja lugege läbi t…" at bounding box center [1085, 604] width 351 height 85
type textarea "Tere! Tagastamiseks/vahetamiseks palun täitke ära tagastusvorm ja lugege läbi t…"
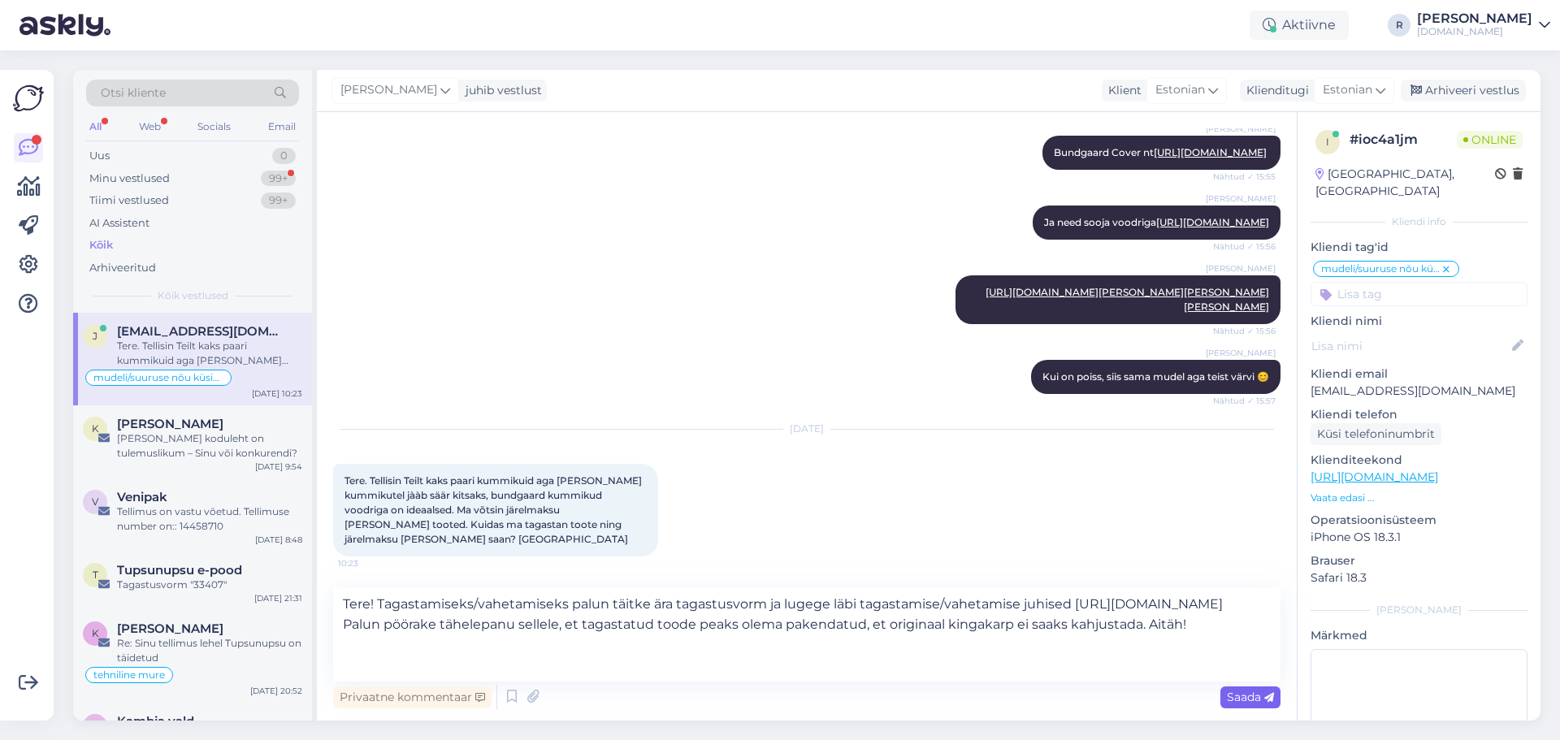
click at [1255, 696] on span "Saada" at bounding box center [1250, 697] width 47 height 15
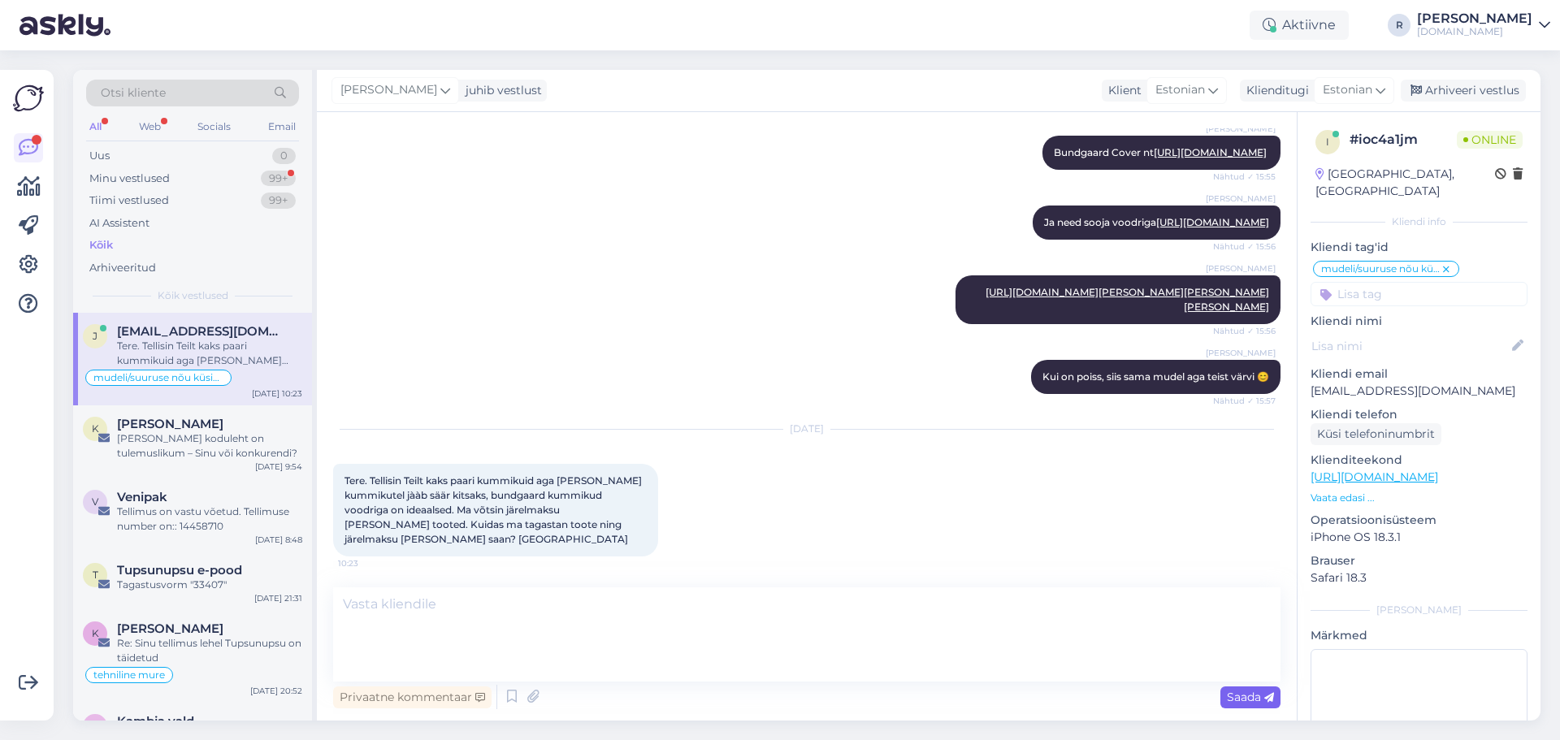
scroll to position [1041, 0]
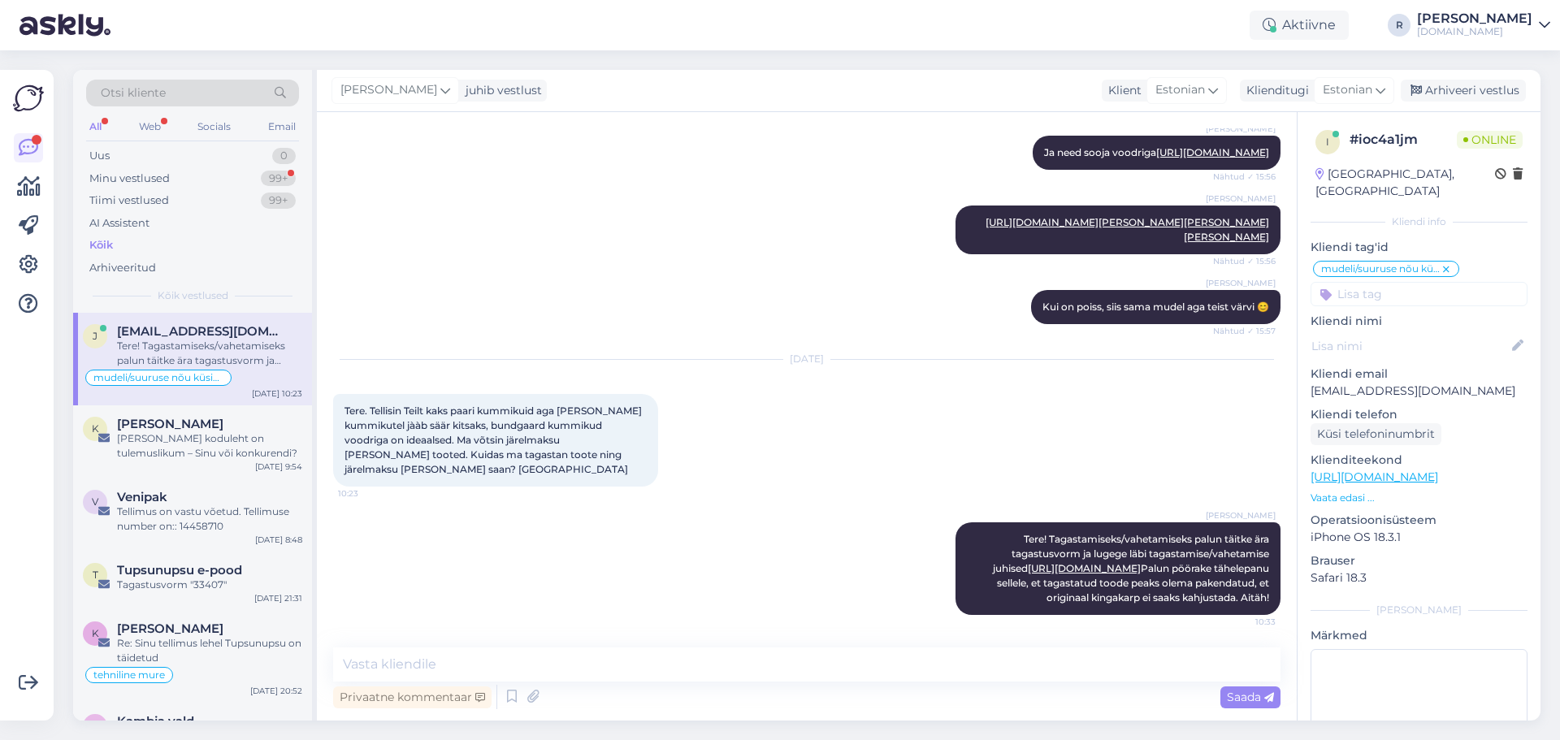
click at [643, 707] on div "Privaatne kommentaar Saada" at bounding box center [807, 697] width 948 height 31
click at [536, 669] on textarea at bounding box center [807, 665] width 948 height 34
type textarea "Järelmaksu lepingu muudame/tühistame meie."
